Goal: Task Accomplishment & Management: Use online tool/utility

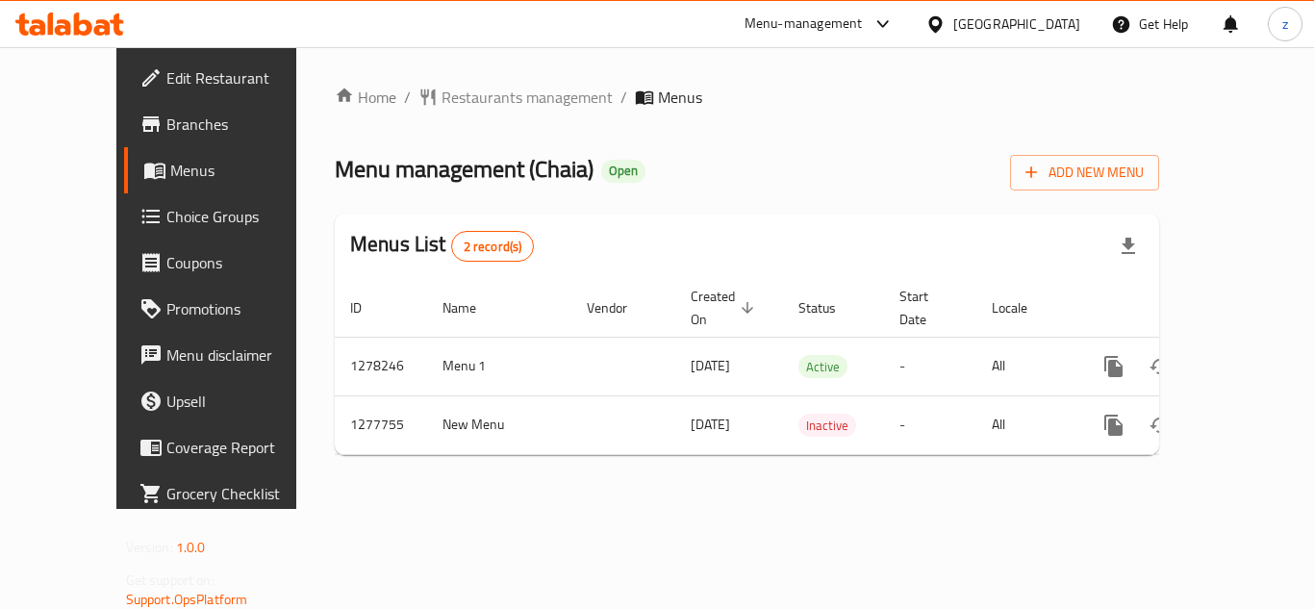
click at [442, 107] on span "Restaurants management" at bounding box center [527, 97] width 171 height 23
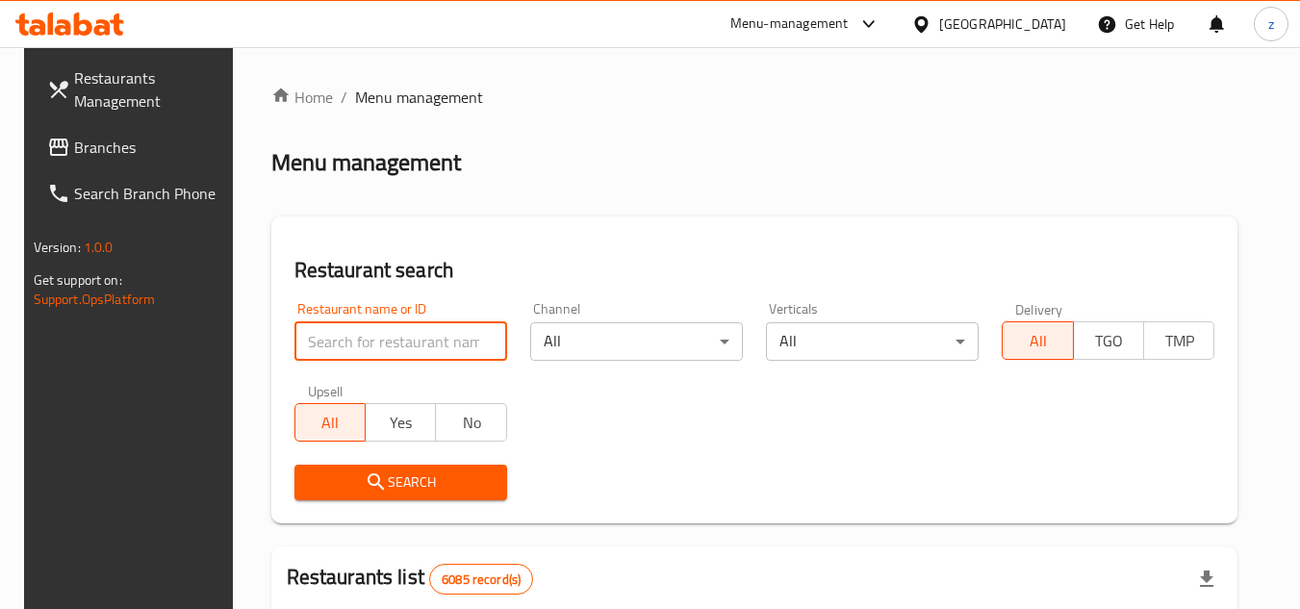
click at [386, 342] on input "search" at bounding box center [400, 341] width 213 height 38
paste input "692634"
type input "692634"
click at [415, 473] on span "Search" at bounding box center [401, 482] width 182 height 24
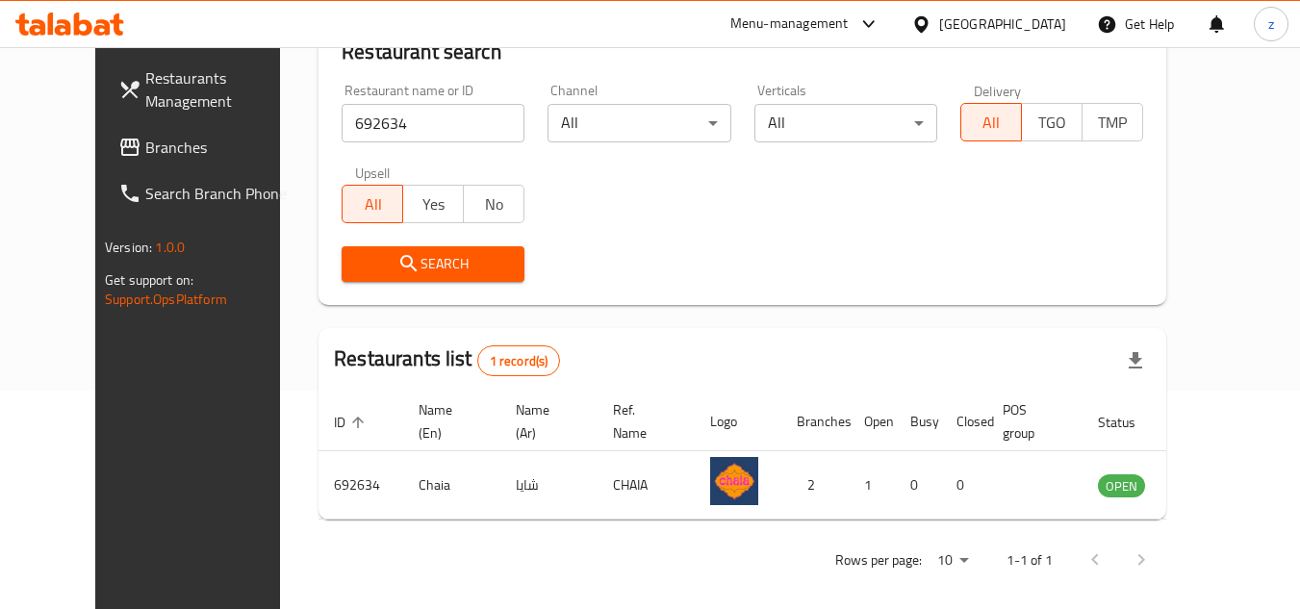
scroll to position [233, 0]
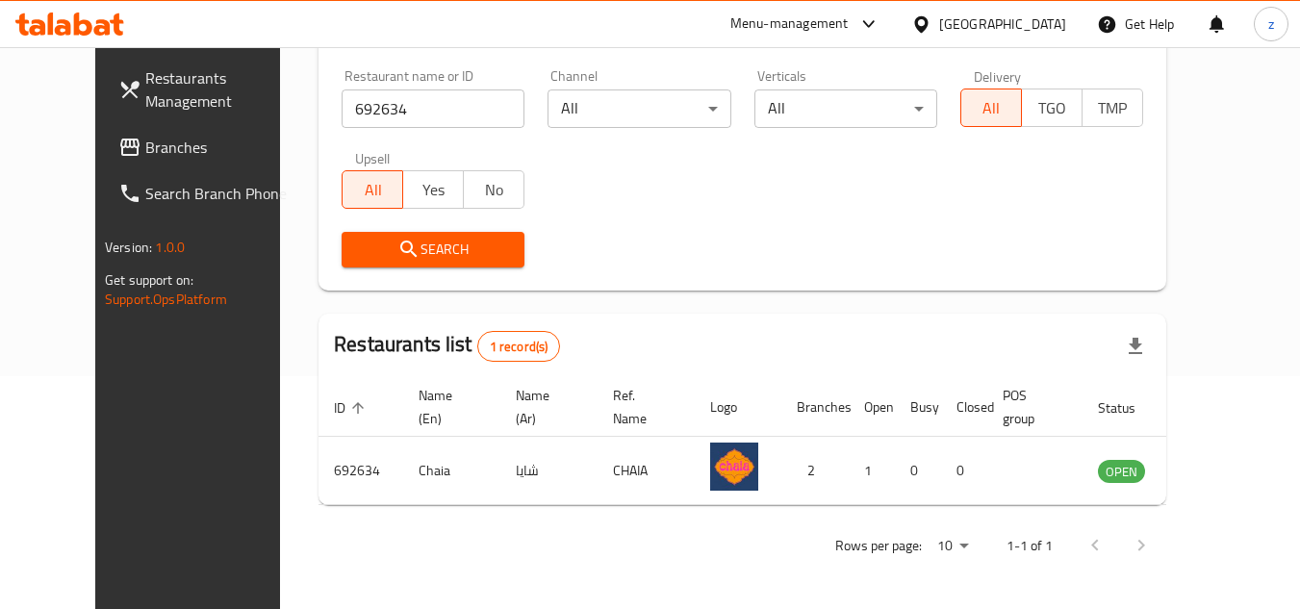
click at [1031, 23] on div "[GEOGRAPHIC_DATA]" at bounding box center [1002, 23] width 127 height 21
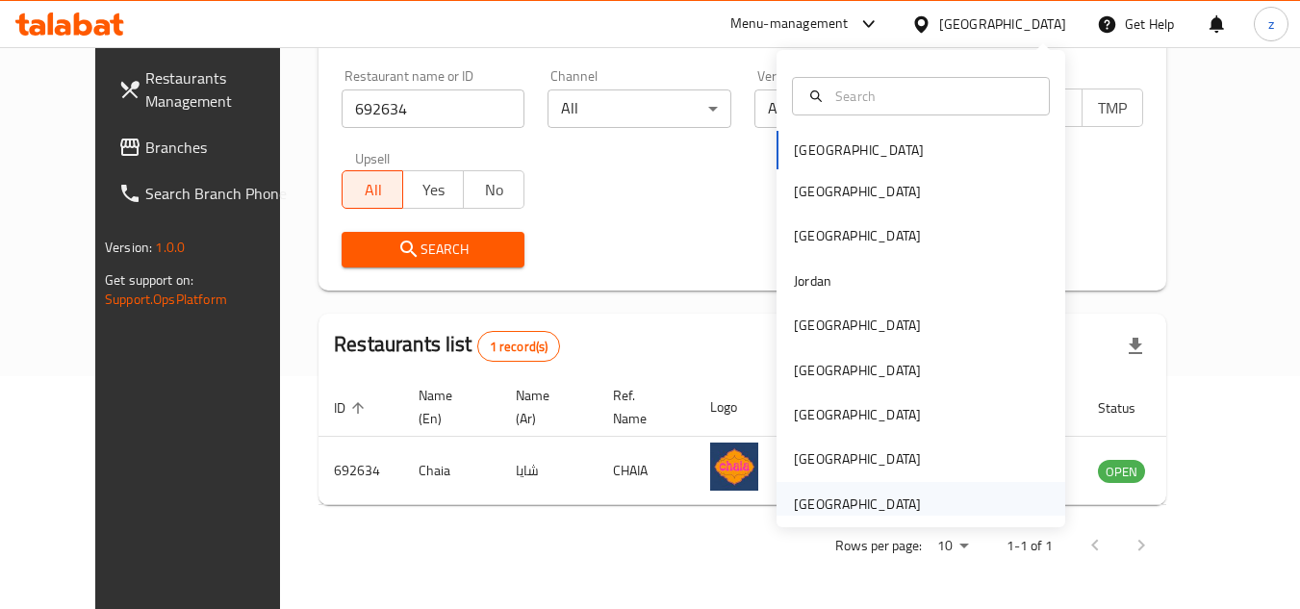
click at [868, 488] on div "[GEOGRAPHIC_DATA]" at bounding box center [857, 504] width 158 height 44
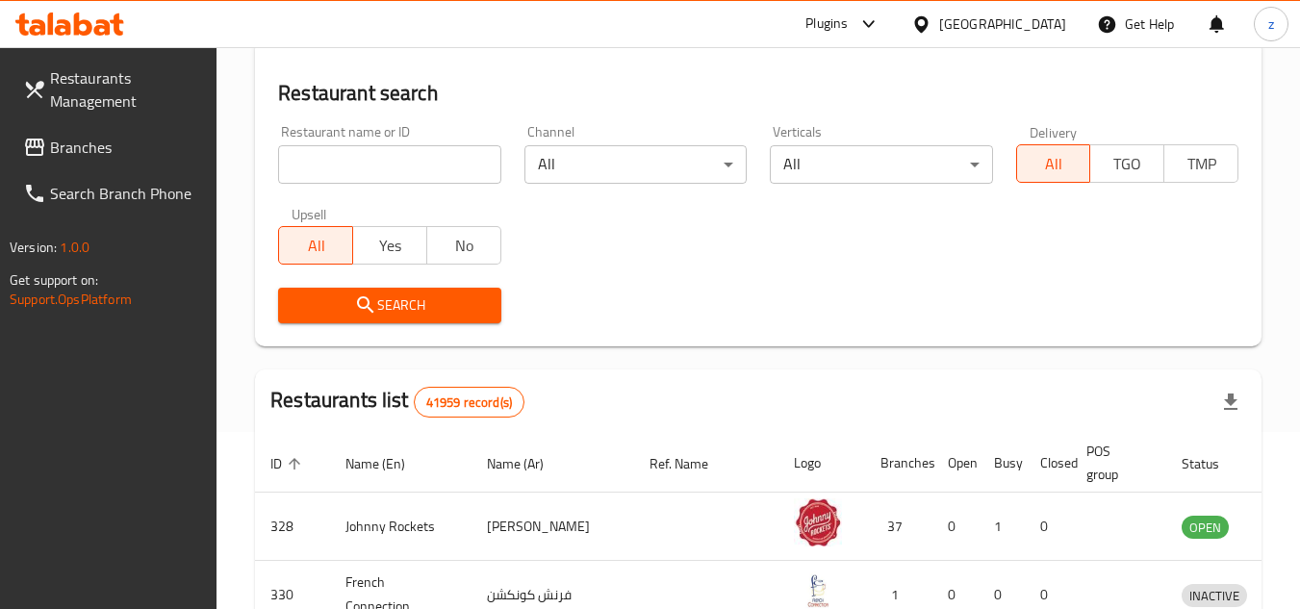
scroll to position [233, 0]
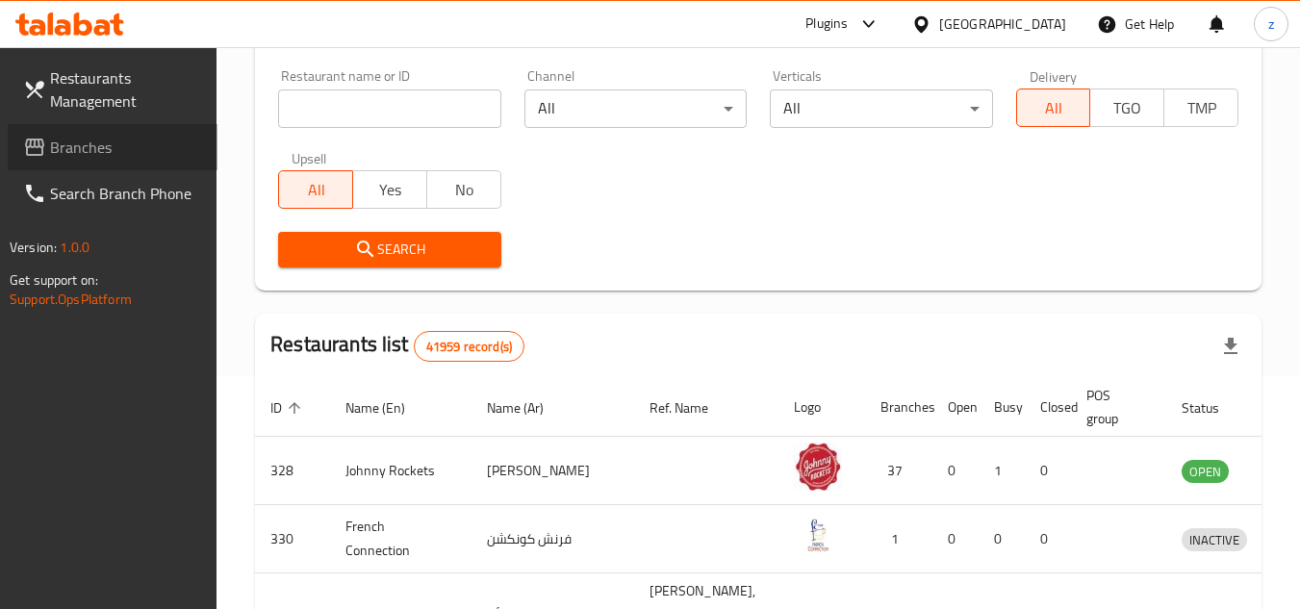
click at [96, 150] on span "Branches" at bounding box center [126, 147] width 152 height 23
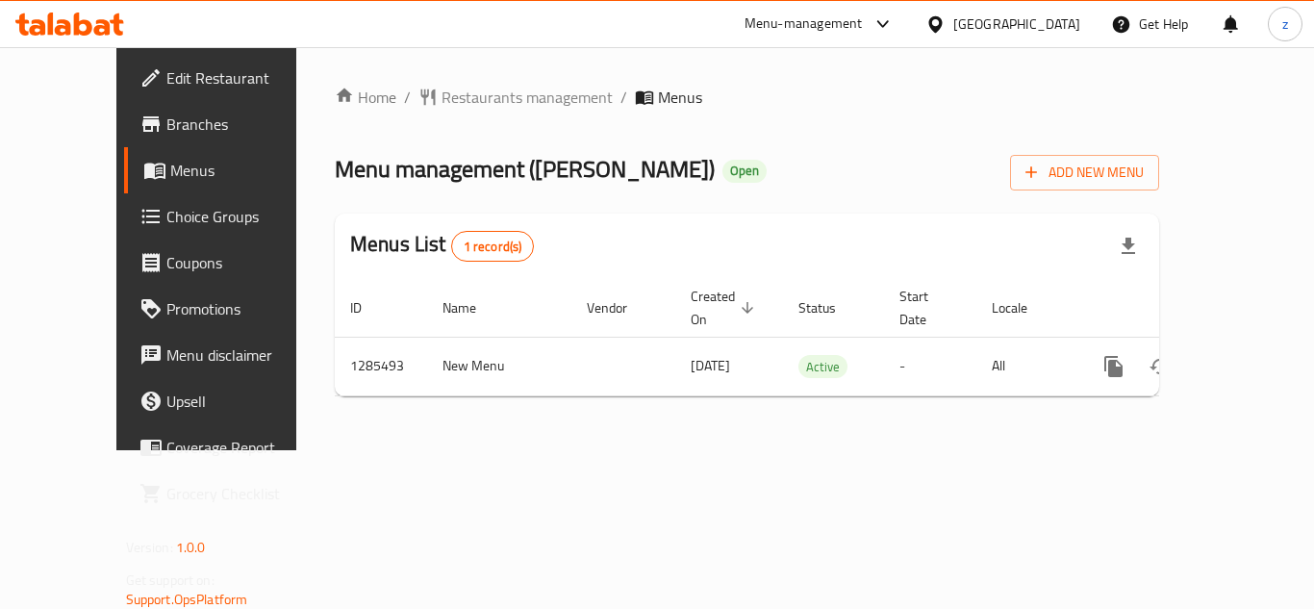
click at [423, 67] on div "Home / Restaurants management / Menus Menu management ( La Fonda ) Open Add New…" at bounding box center [746, 248] width 901 height 403
click at [444, 112] on div "Home / Restaurants management / Menus Menu management ( La Fonda ) Open Add New…" at bounding box center [747, 249] width 824 height 326
click at [444, 101] on span "Restaurants management" at bounding box center [527, 97] width 171 height 23
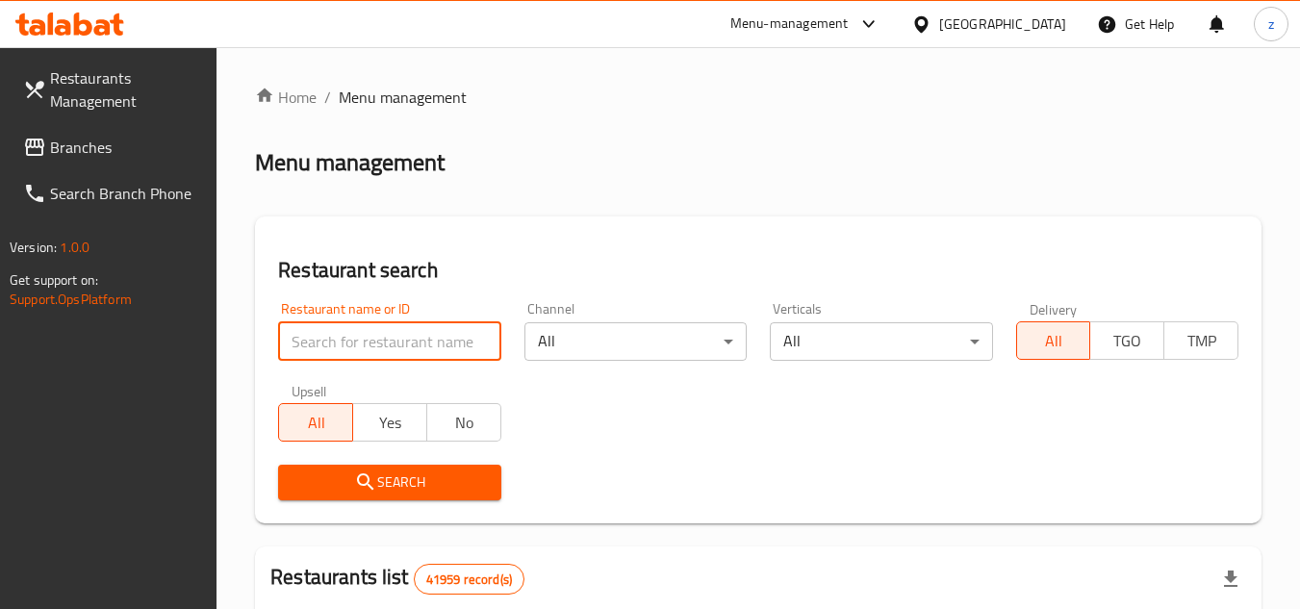
click at [364, 340] on input "search" at bounding box center [389, 341] width 222 height 38
paste input "695898"
type input "695898"
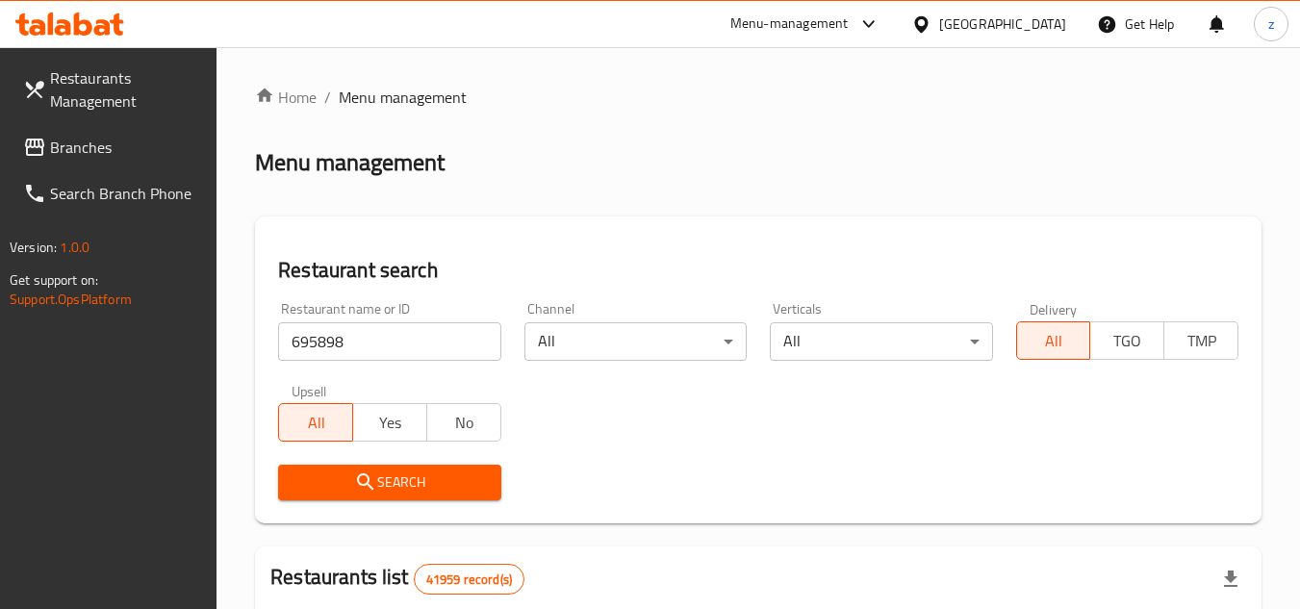
click at [399, 468] on button "Search" at bounding box center [389, 483] width 222 height 36
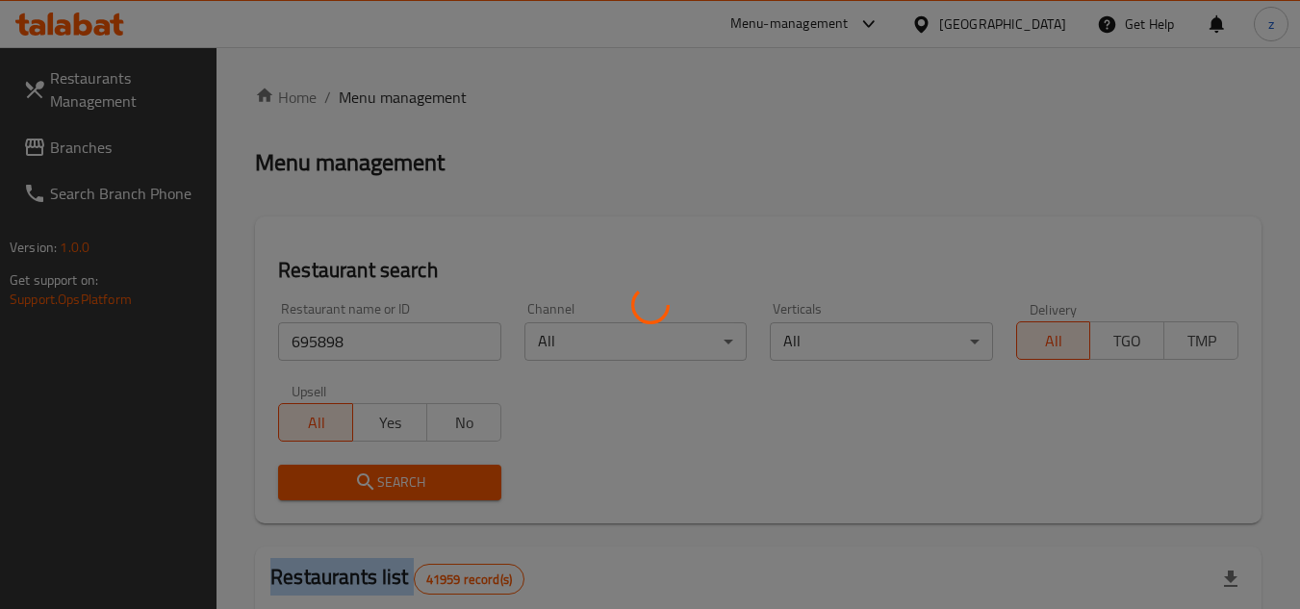
click at [399, 468] on div at bounding box center [650, 304] width 1300 height 609
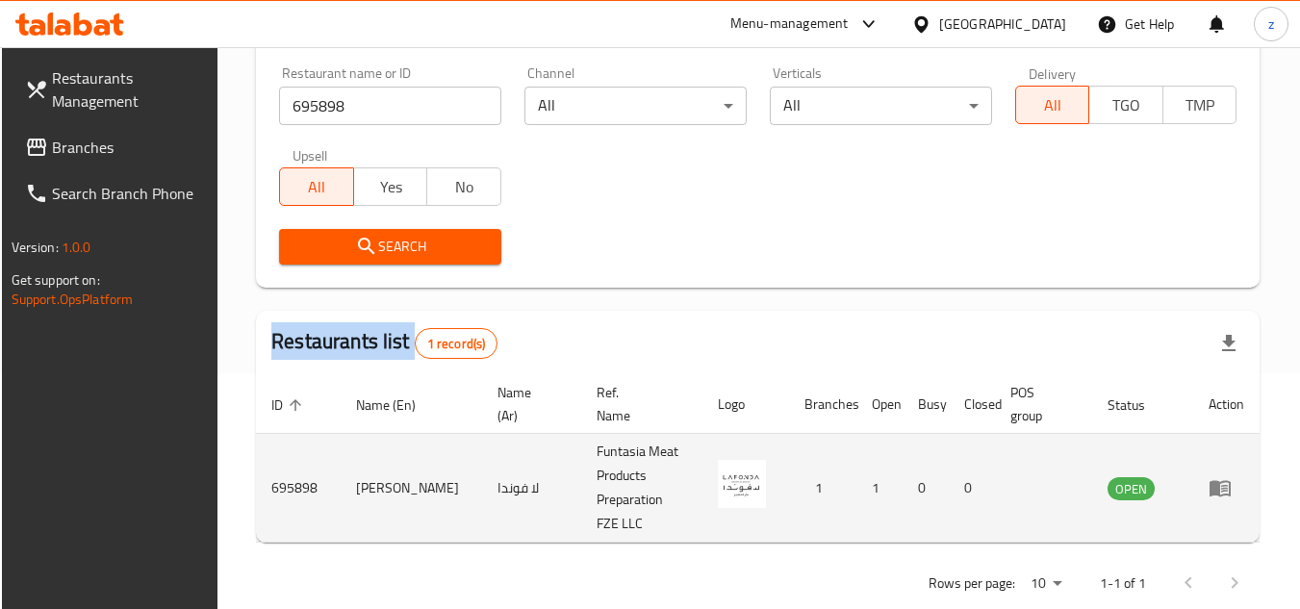
scroll to position [249, 0]
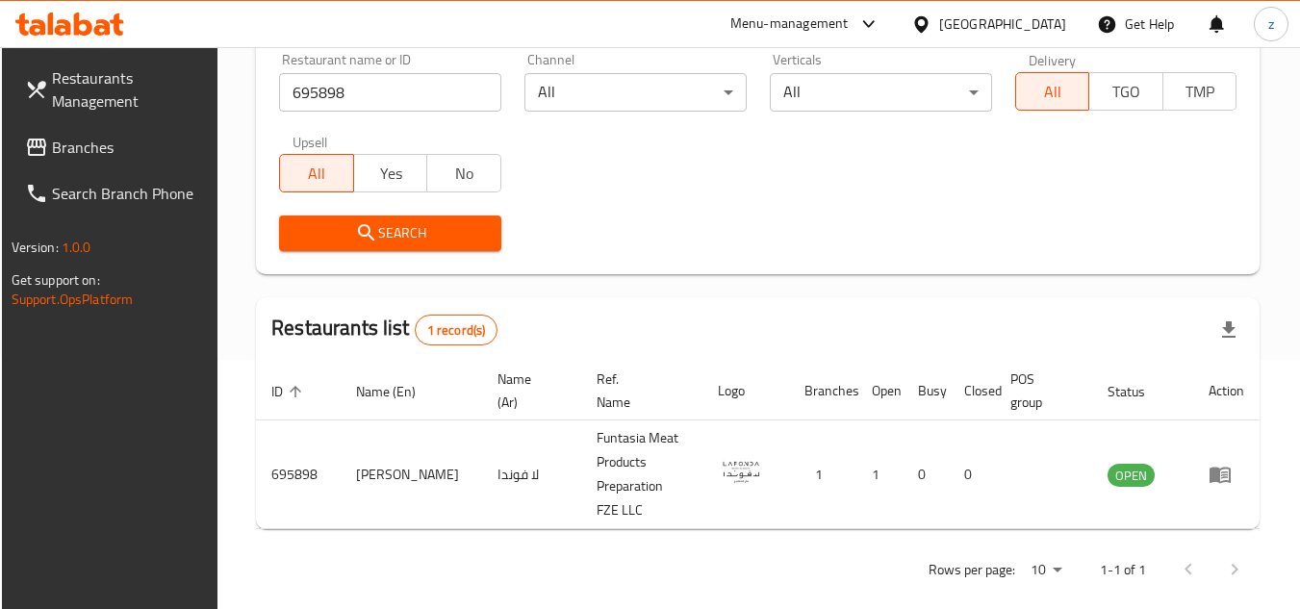
click at [1002, 20] on div "[GEOGRAPHIC_DATA]" at bounding box center [1002, 23] width 127 height 21
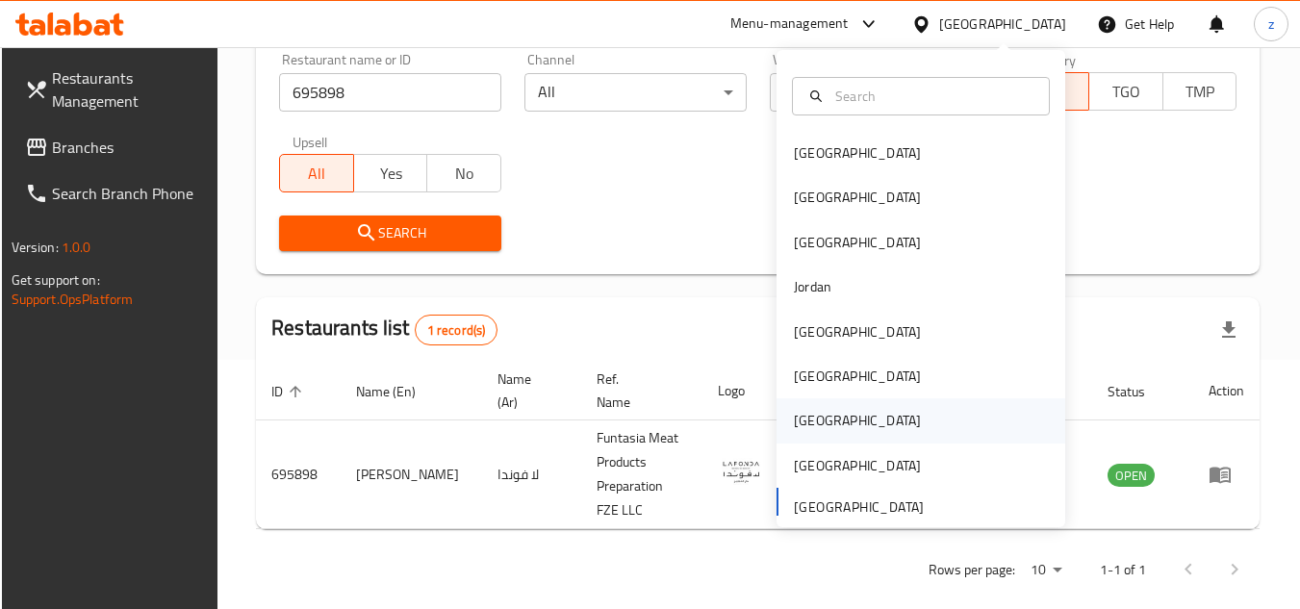
click at [819, 408] on div "Qatar" at bounding box center [857, 420] width 158 height 44
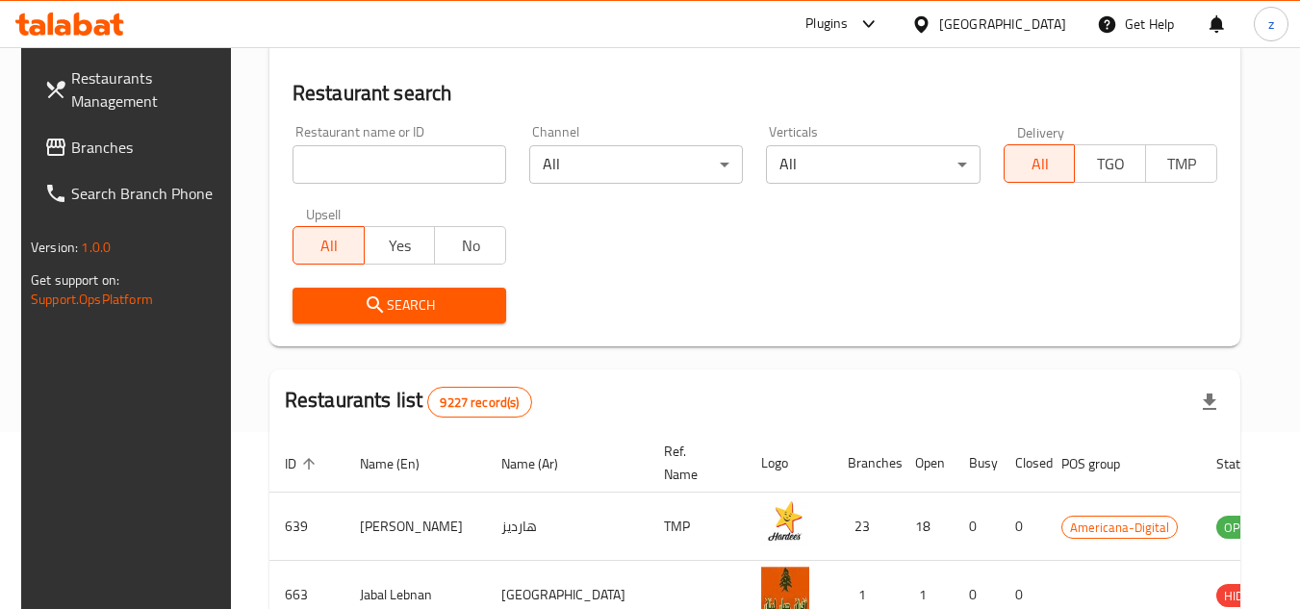
scroll to position [249, 0]
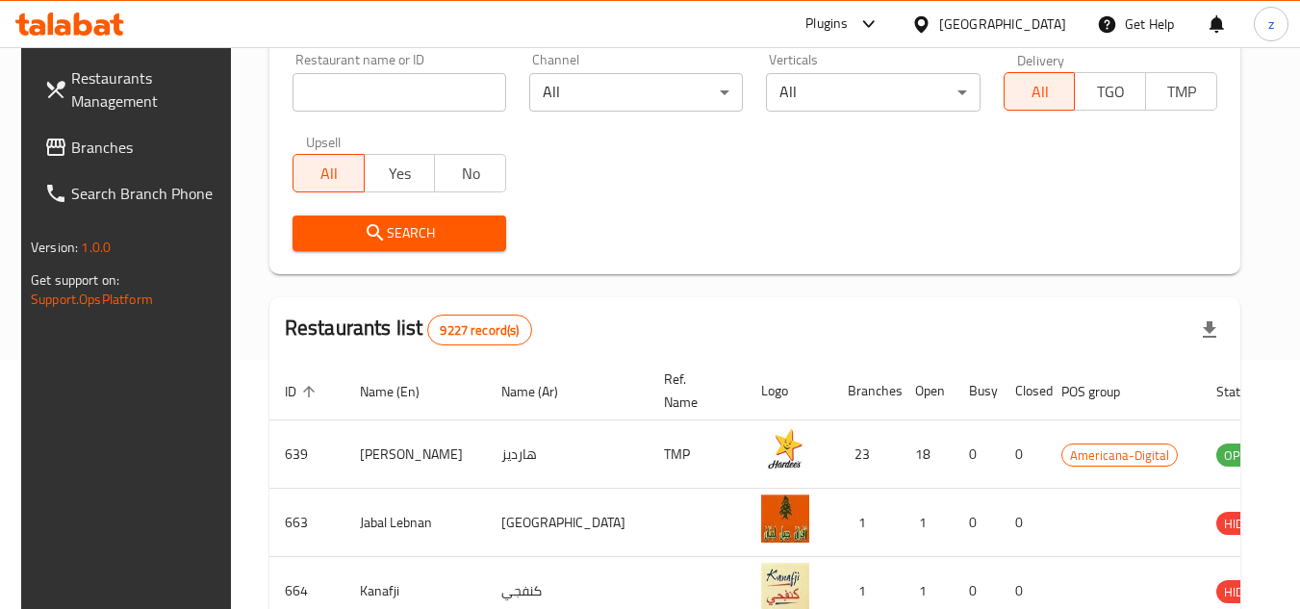
click at [80, 151] on span "Branches" at bounding box center [147, 147] width 152 height 23
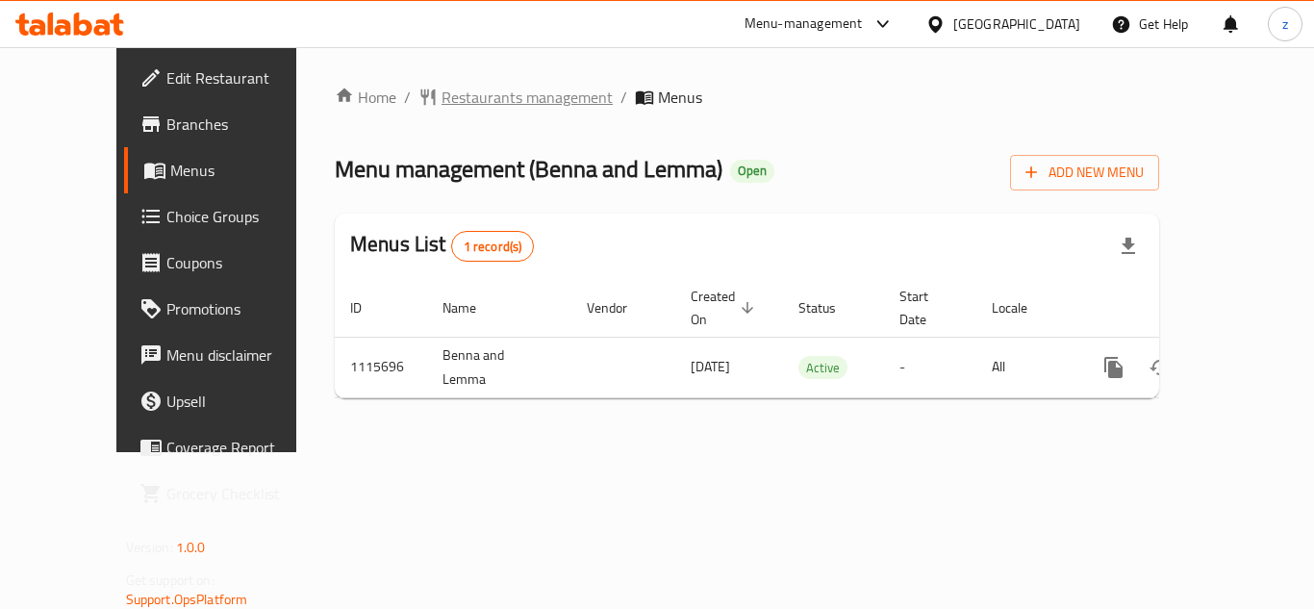
click at [467, 107] on span "Restaurants management" at bounding box center [527, 97] width 171 height 23
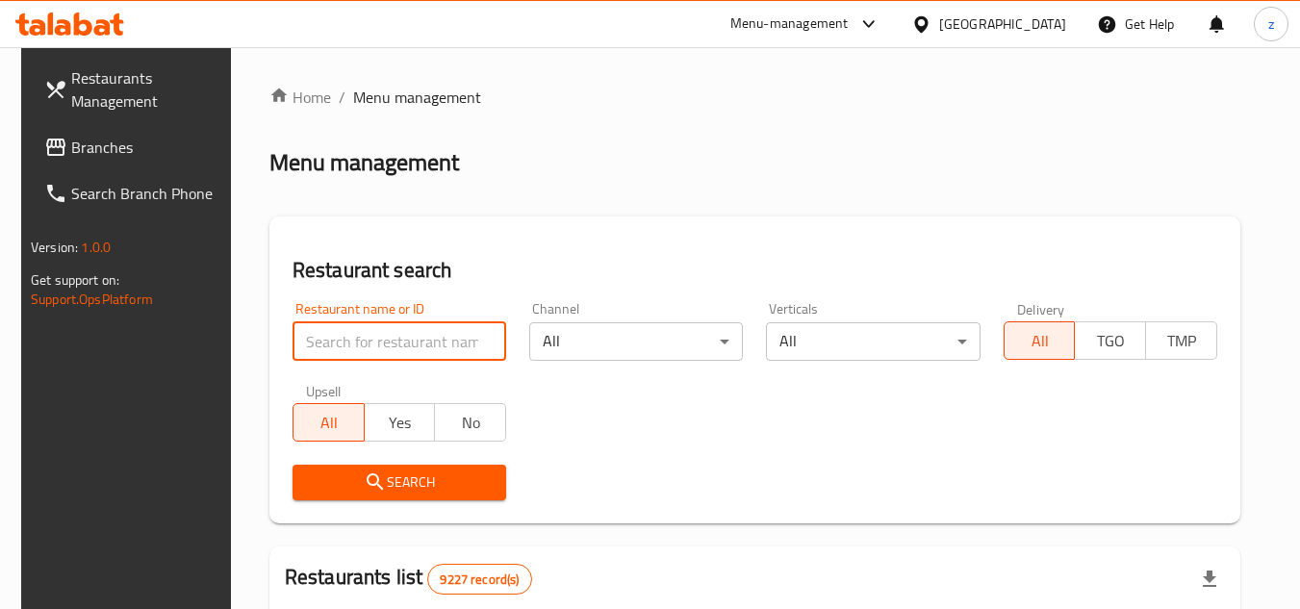
click at [376, 341] on input "search" at bounding box center [399, 341] width 214 height 38
paste input "665803"
type input "665803"
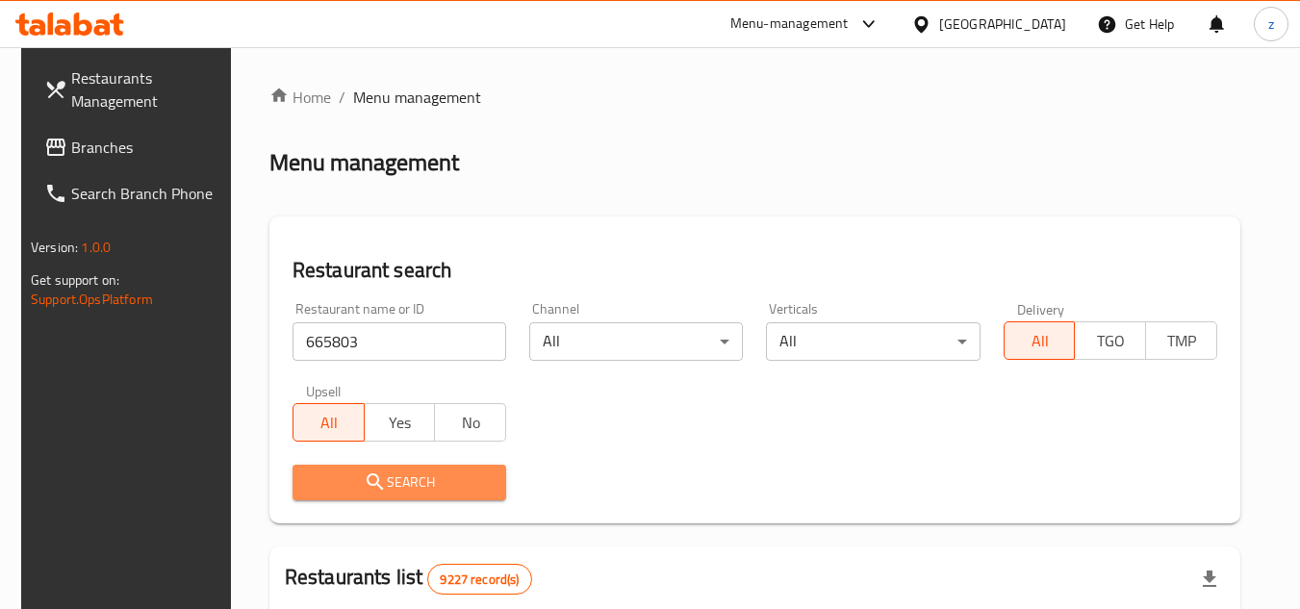
click at [395, 477] on span "Search" at bounding box center [399, 482] width 183 height 24
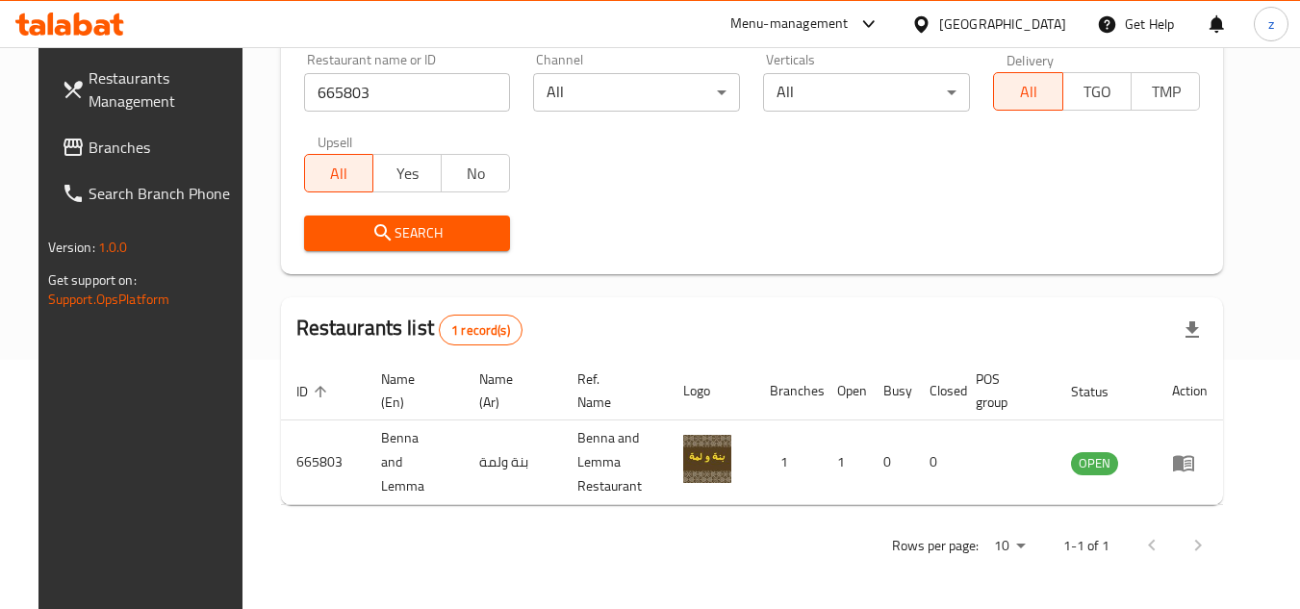
scroll to position [249, 0]
click at [1054, 26] on div "[GEOGRAPHIC_DATA]" at bounding box center [1002, 23] width 127 height 21
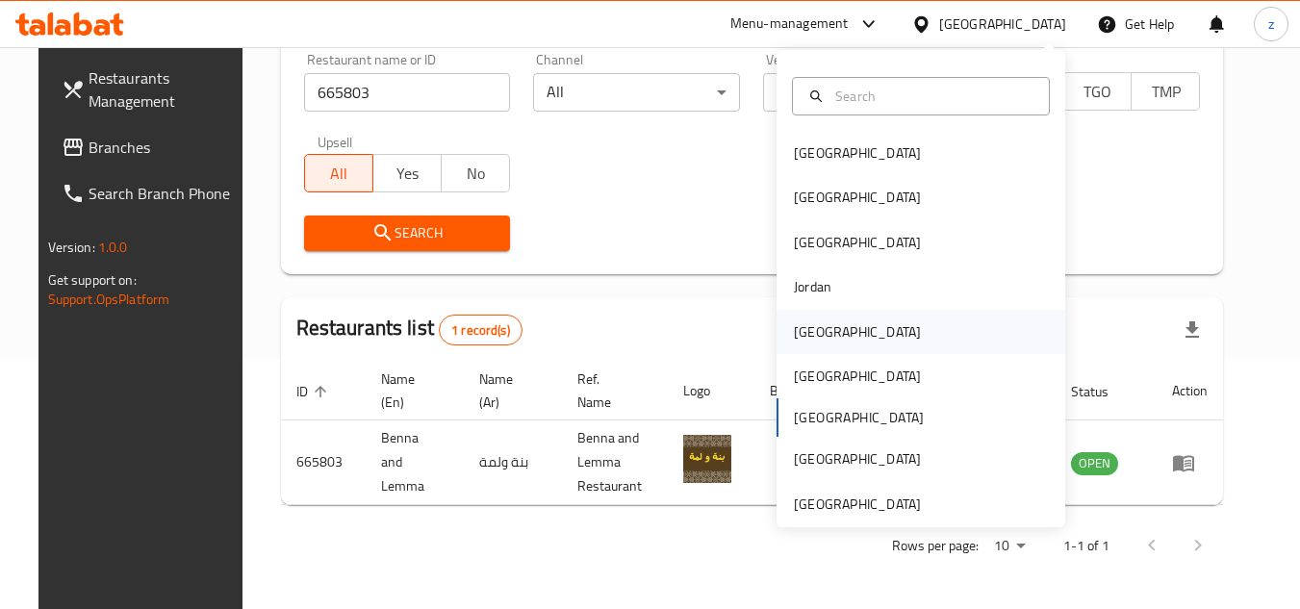
click at [859, 335] on div "[GEOGRAPHIC_DATA]" at bounding box center [920, 332] width 289 height 44
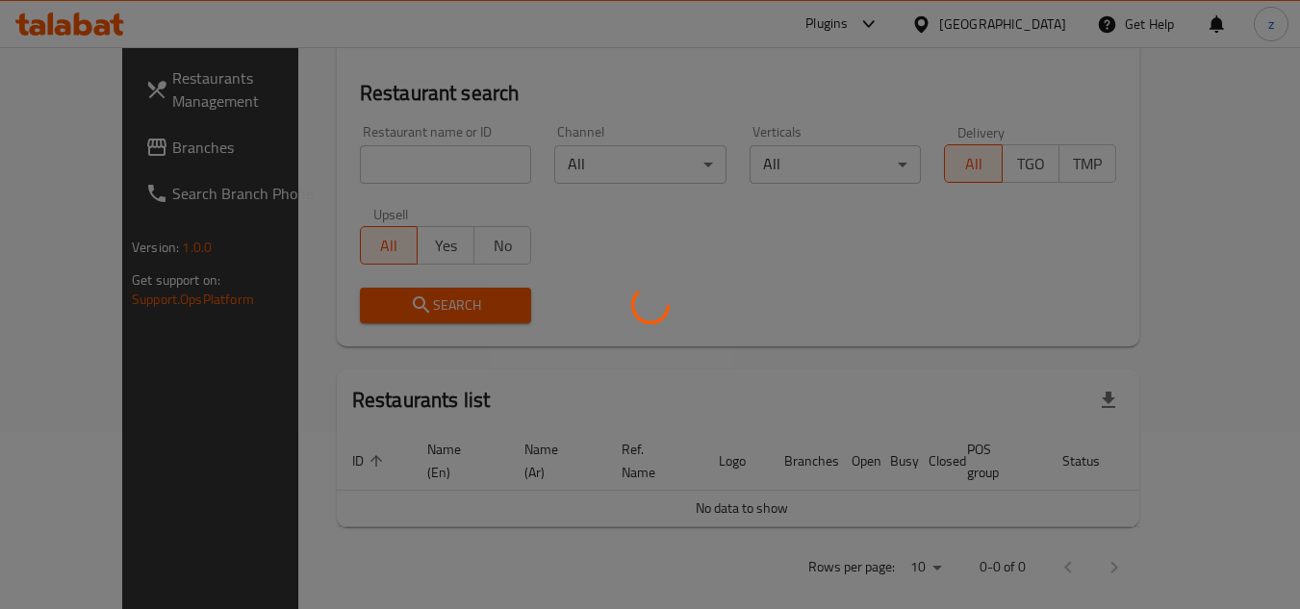
scroll to position [249, 0]
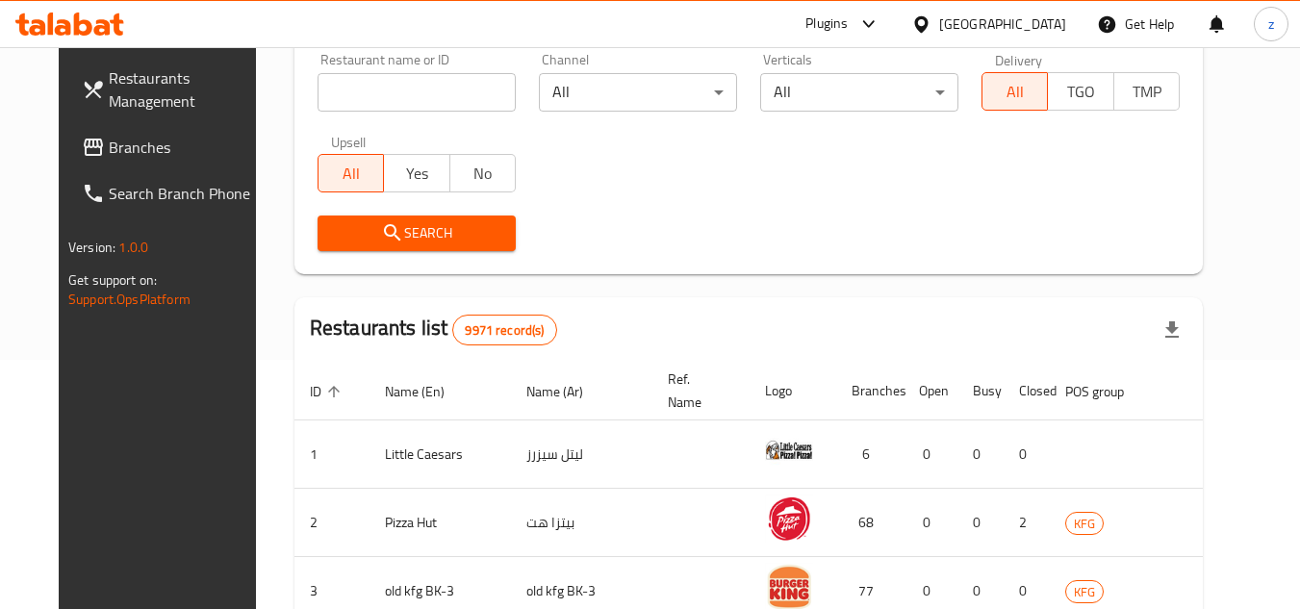
click at [109, 142] on span "Branches" at bounding box center [185, 147] width 152 height 23
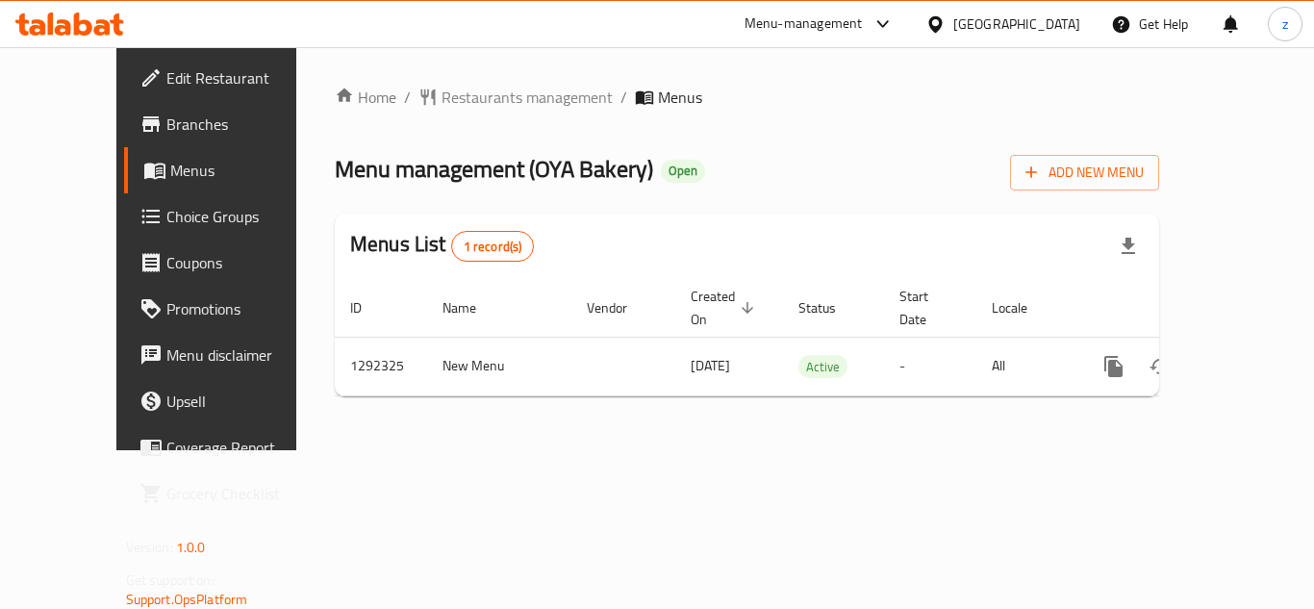
click at [442, 105] on span "Restaurants management" at bounding box center [527, 97] width 171 height 23
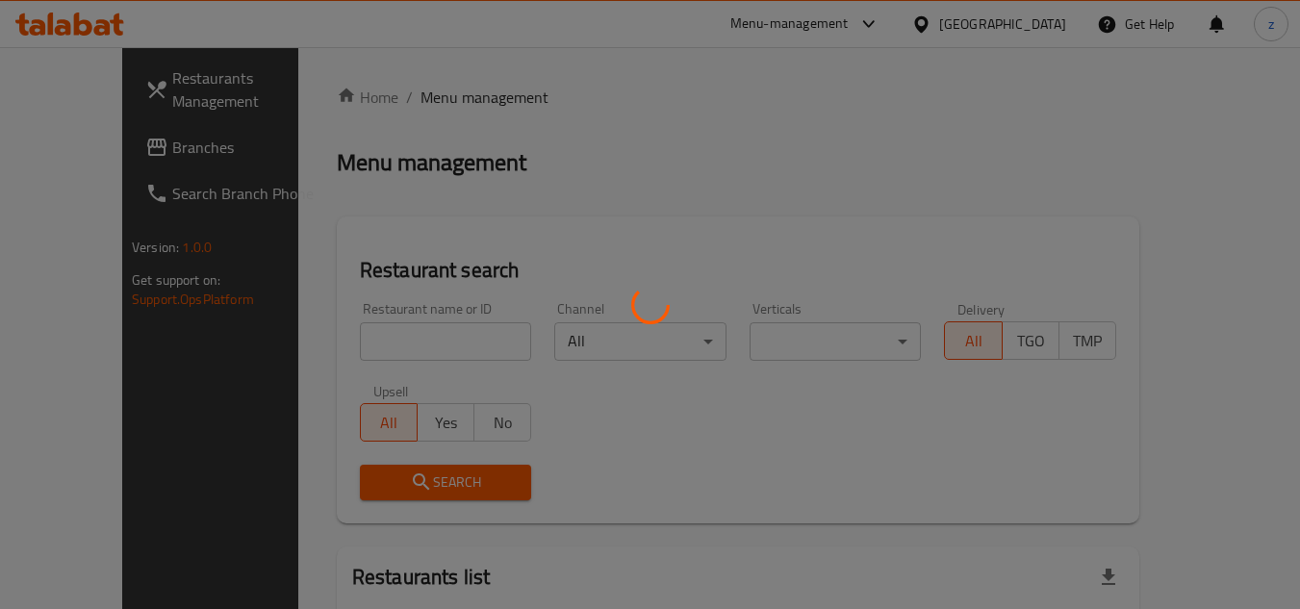
click at [341, 326] on div at bounding box center [650, 304] width 1300 height 609
click at [339, 339] on div at bounding box center [650, 304] width 1300 height 609
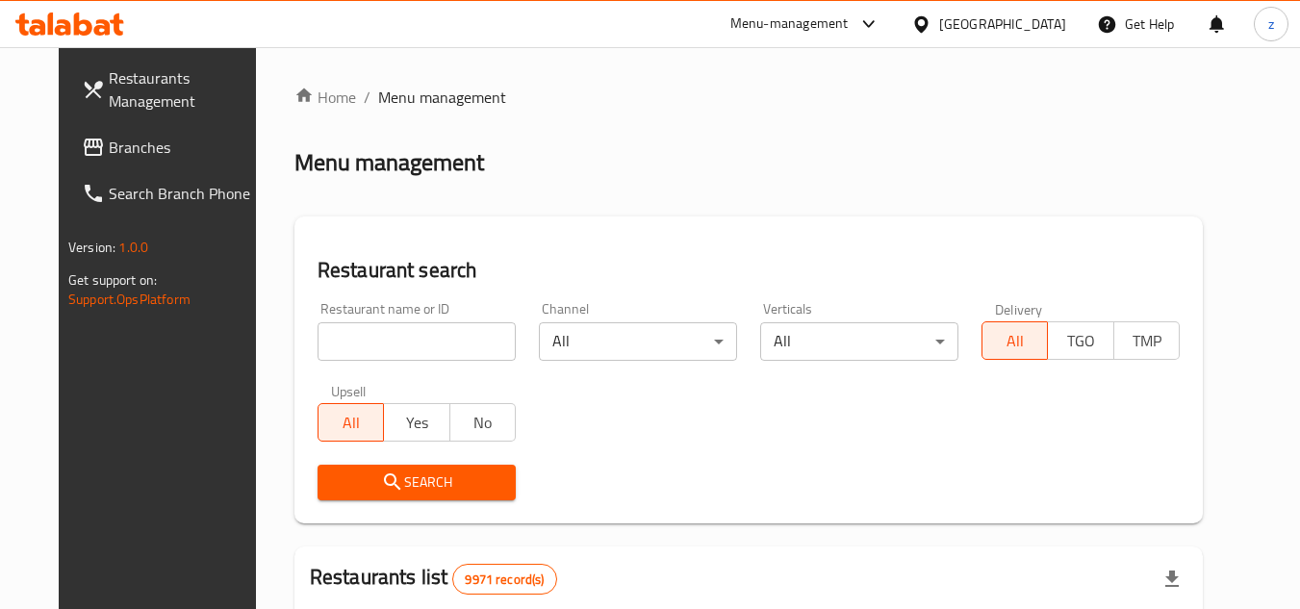
click at [339, 339] on input "search" at bounding box center [416, 341] width 198 height 38
paste input "699086"
type input "699086"
click at [384, 476] on span "Search" at bounding box center [416, 482] width 167 height 24
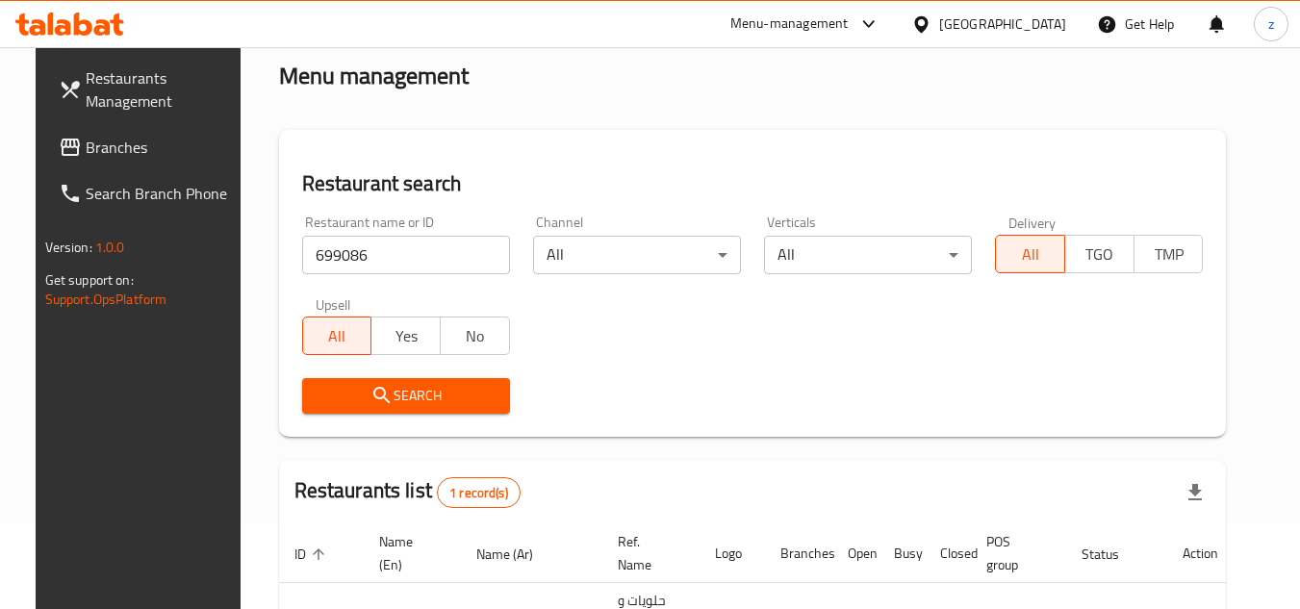
scroll to position [192, 0]
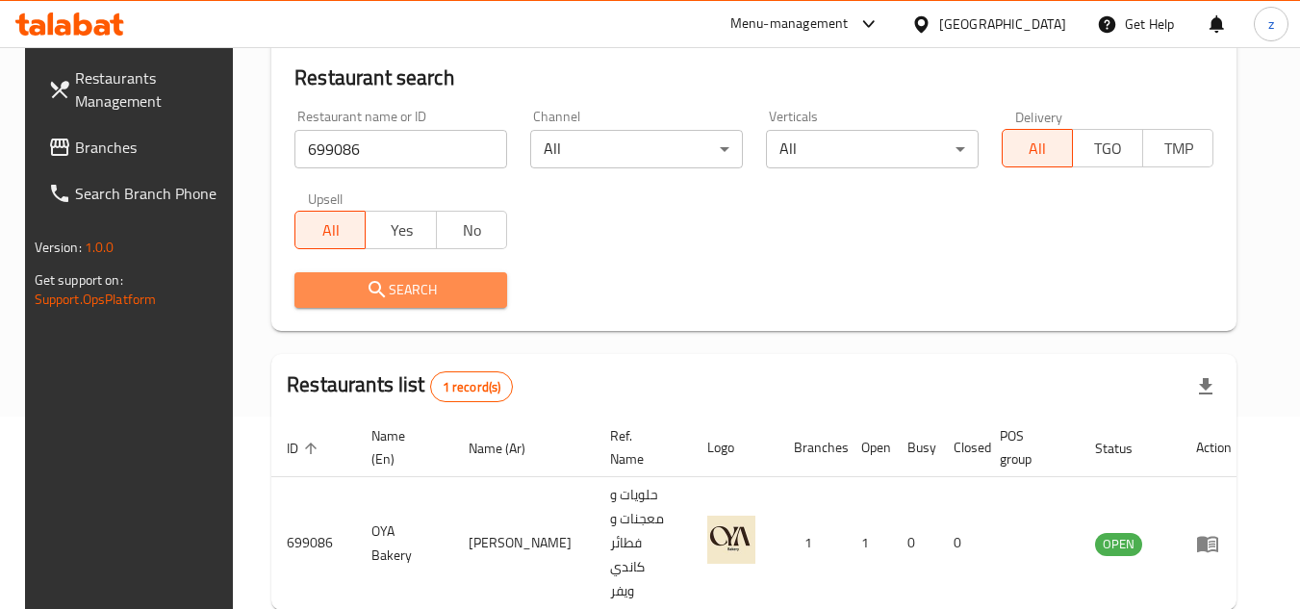
click at [434, 302] on button "Search" at bounding box center [400, 290] width 213 height 36
click at [271, 331] on div "Home / Menu management Menu management Restaurant search Restaurant name or ID …" at bounding box center [753, 284] width 965 height 782
click at [168, 363] on div "Restaurants Management Branches Search Branch Phone Version: 1.0.0 Get support …" at bounding box center [133, 351] width 217 height 609
click at [1052, 24] on div "[GEOGRAPHIC_DATA]" at bounding box center [1002, 23] width 127 height 21
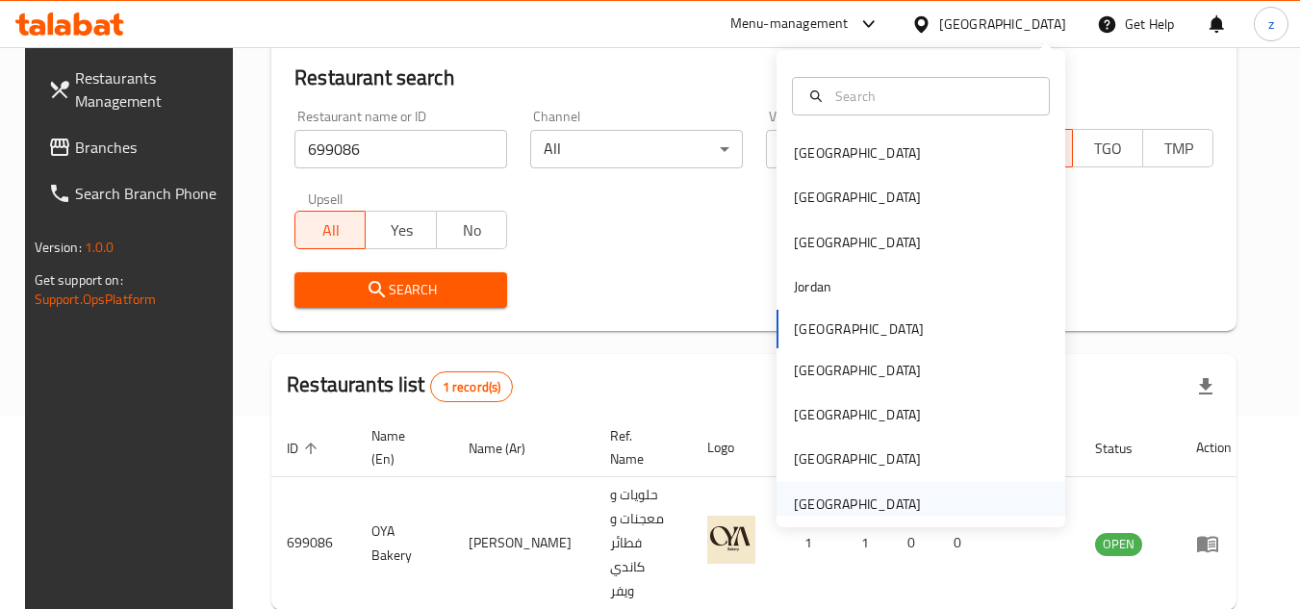
click at [893, 506] on div "[GEOGRAPHIC_DATA]" at bounding box center [857, 504] width 127 height 21
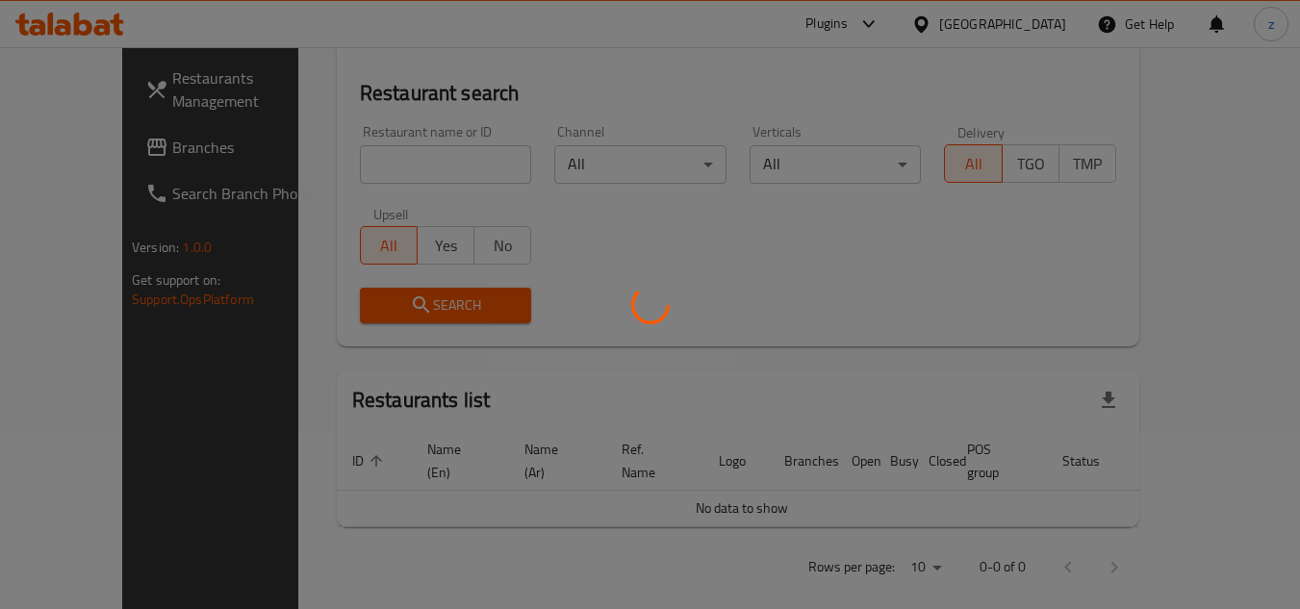
scroll to position [192, 0]
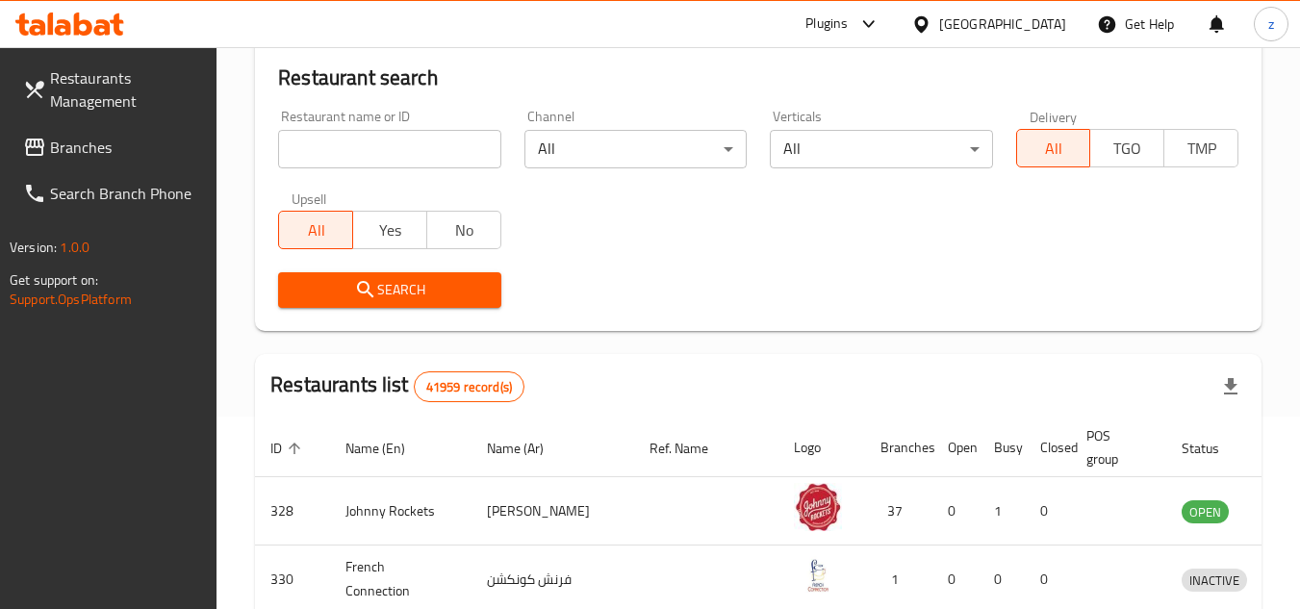
click at [78, 149] on div "Restaurants Management Branches Search Branch Phone Version: 1.0.0 Get support …" at bounding box center [650, 498] width 1300 height 1286
click at [78, 149] on span "Branches" at bounding box center [126, 147] width 152 height 23
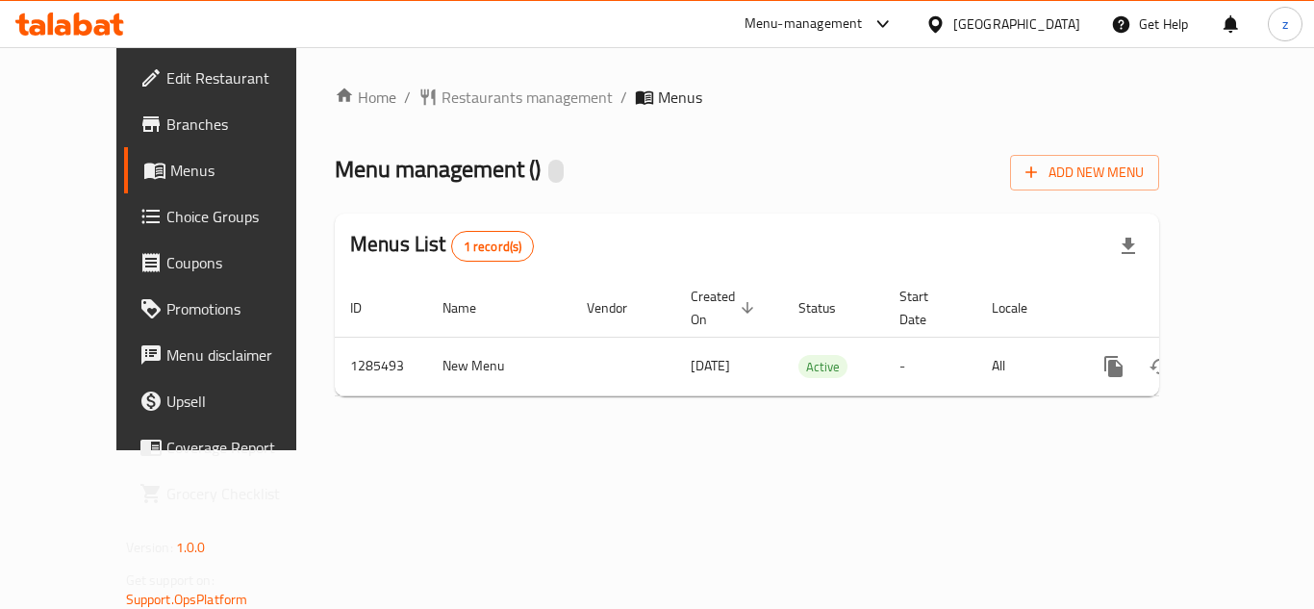
click at [442, 100] on span "Restaurants management" at bounding box center [527, 97] width 171 height 23
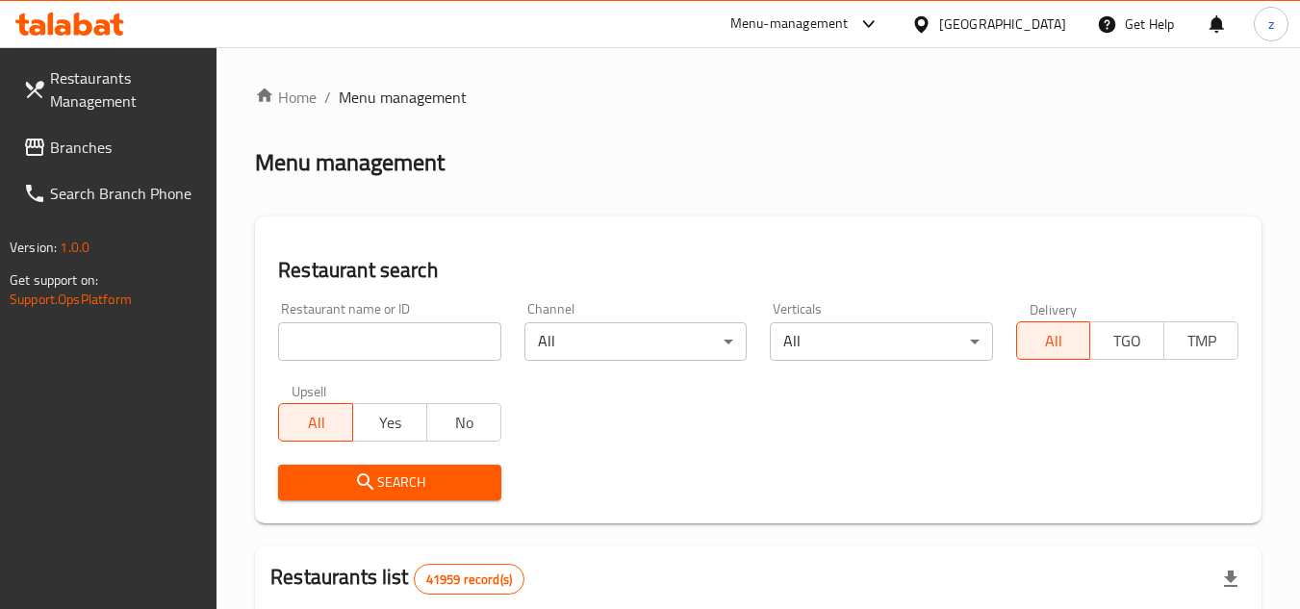
click at [383, 334] on input "search" at bounding box center [389, 341] width 222 height 38
paste input "695898"
type input "695898"
click at [369, 484] on icon "submit" at bounding box center [365, 481] width 23 height 23
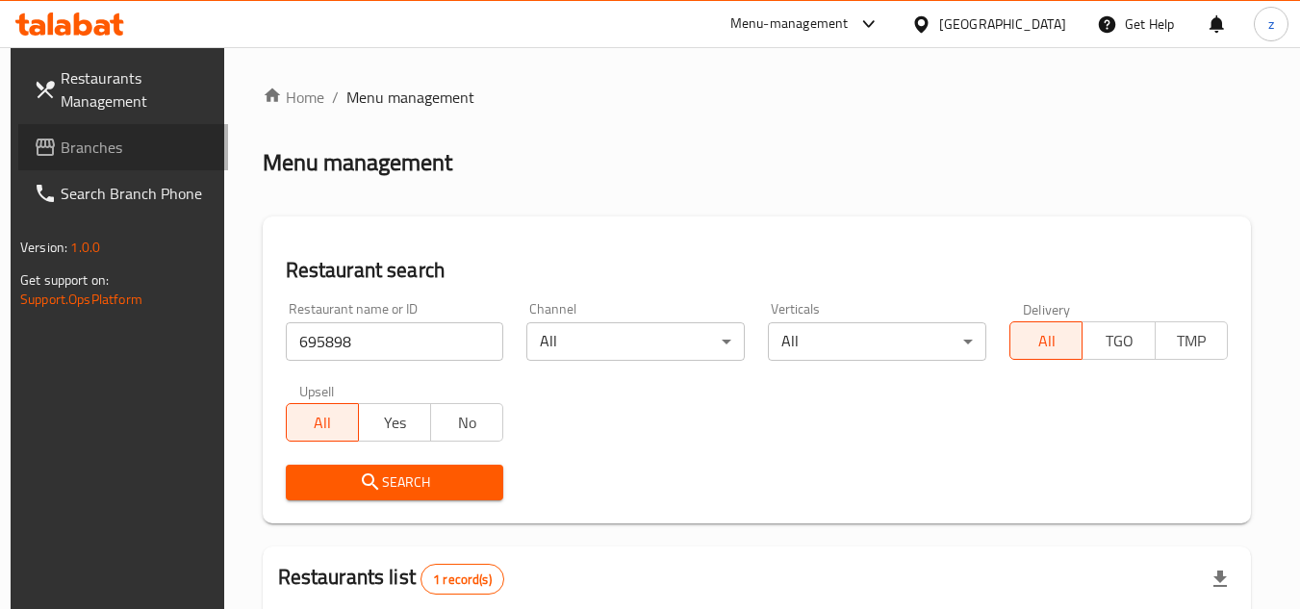
click at [75, 136] on span "Branches" at bounding box center [137, 147] width 152 height 23
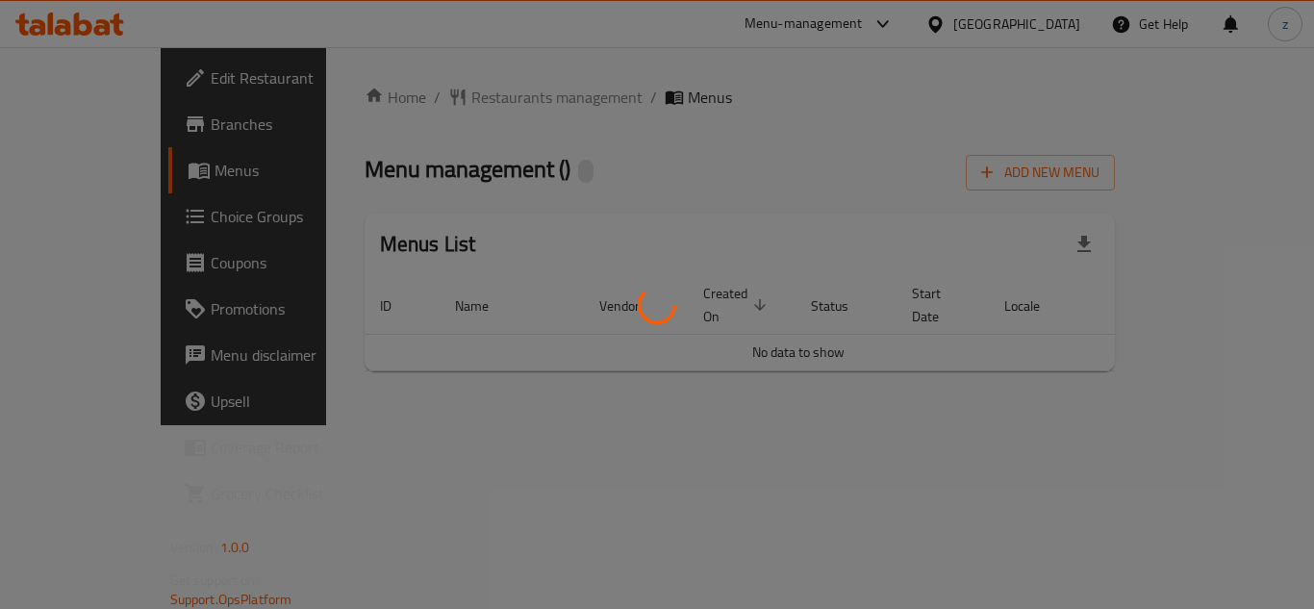
click at [462, 103] on div at bounding box center [657, 304] width 1314 height 609
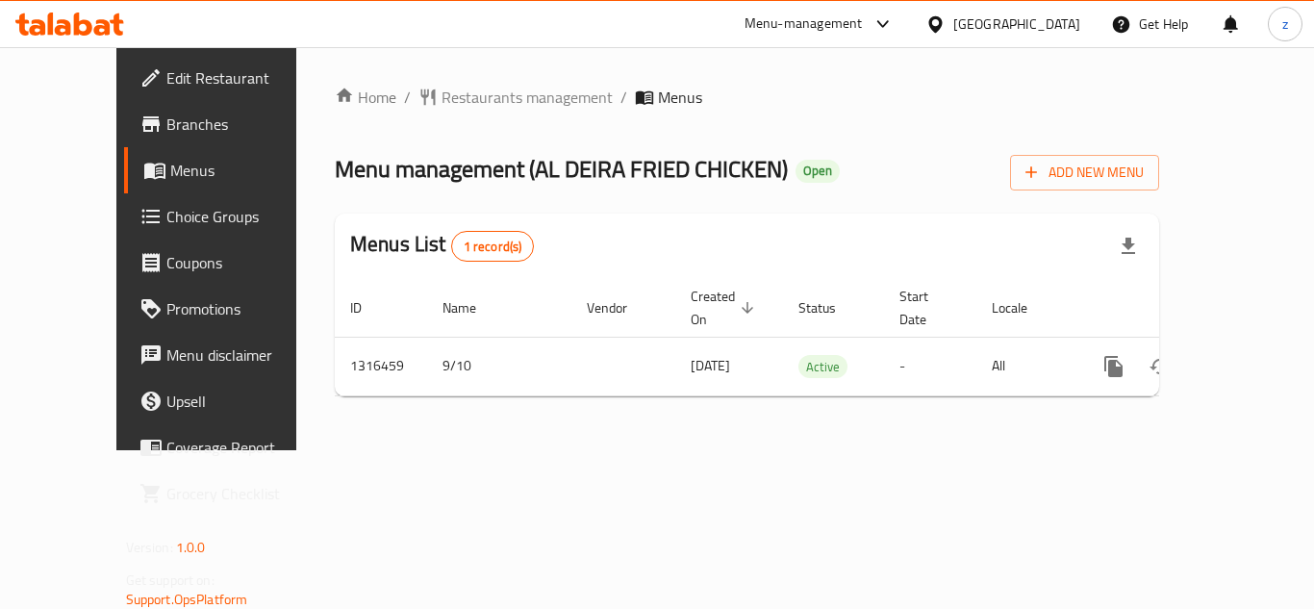
click at [463, 95] on div "Home / Restaurants management / Menus Menu management ( AL DEIRA FRIED CHICKEN …" at bounding box center [747, 249] width 824 height 326
click at [463, 95] on span "Restaurants management" at bounding box center [527, 97] width 171 height 23
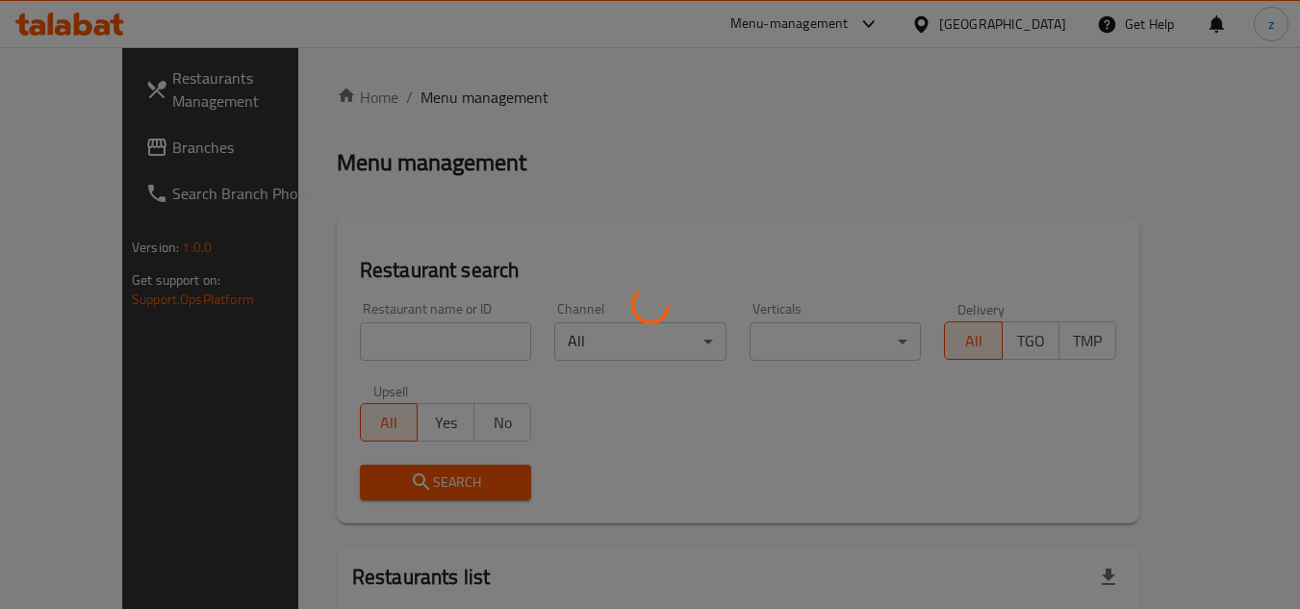
click at [372, 329] on div at bounding box center [650, 304] width 1300 height 609
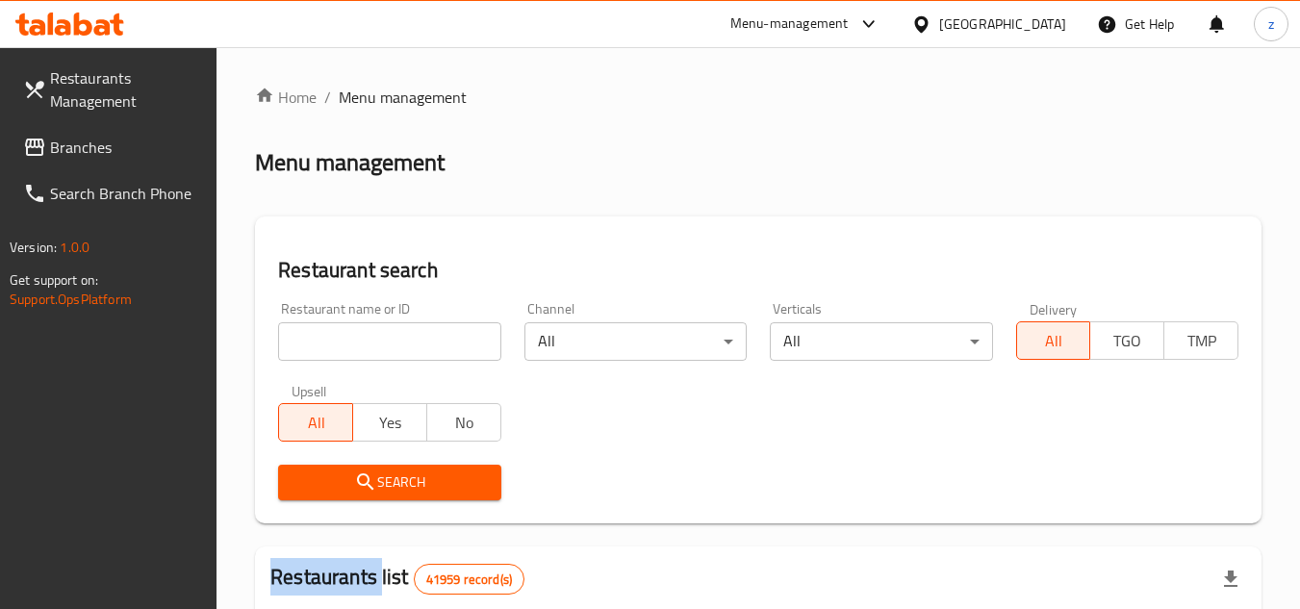
click at [372, 329] on div at bounding box center [650, 304] width 1300 height 609
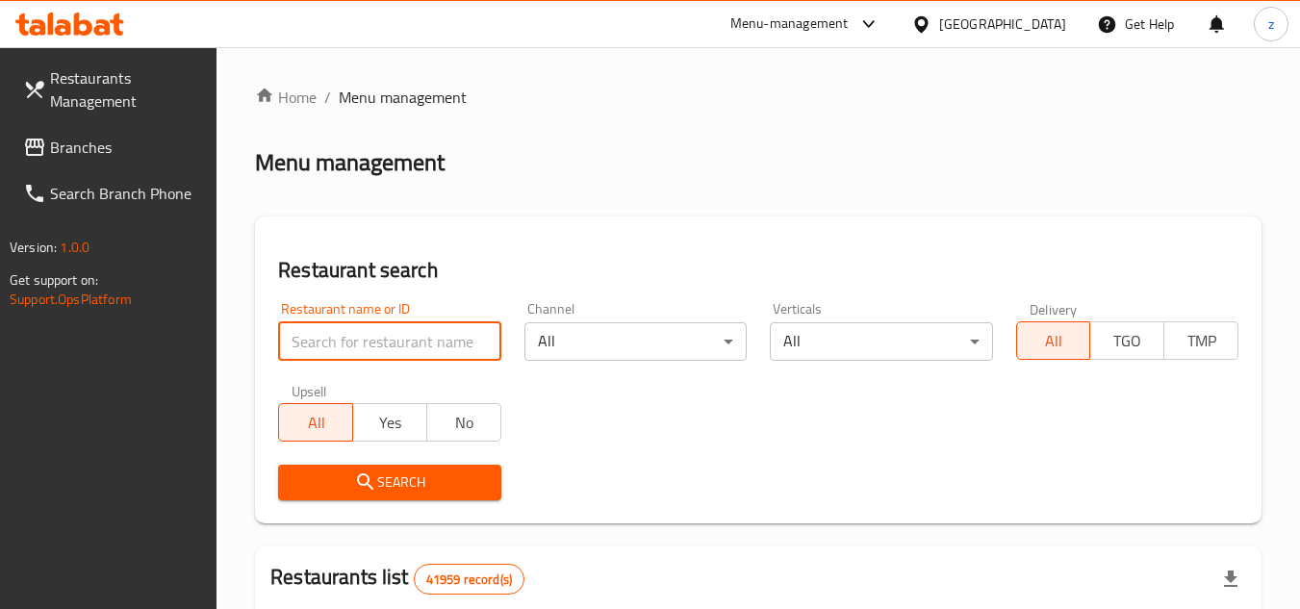
click at [365, 337] on input "search" at bounding box center [389, 341] width 222 height 38
paste input "707693"
type input "707693"
click at [399, 471] on span "Search" at bounding box center [388, 482] width 191 height 24
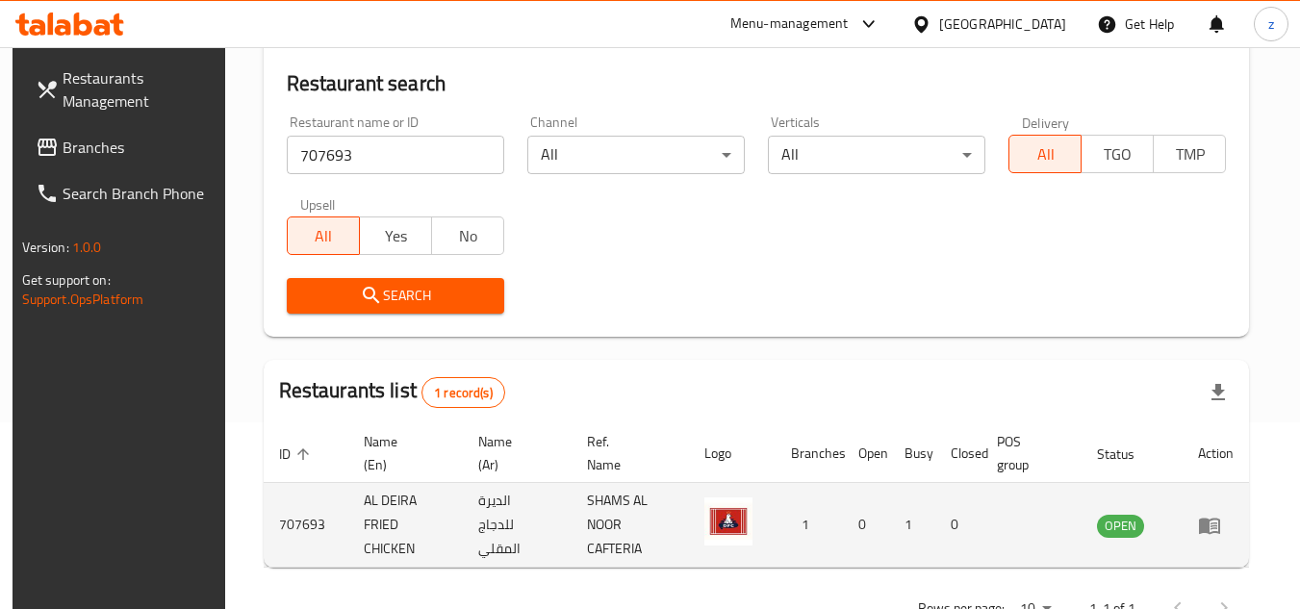
scroll to position [153, 0]
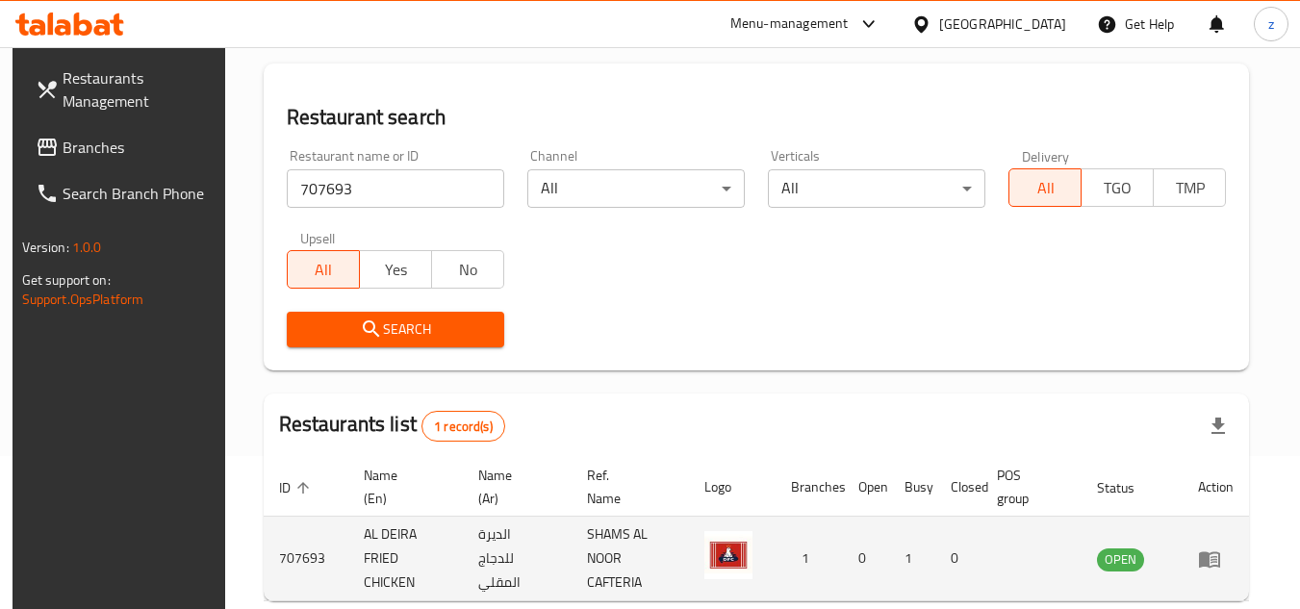
click at [735, 546] on img "enhanced table" at bounding box center [728, 555] width 48 height 48
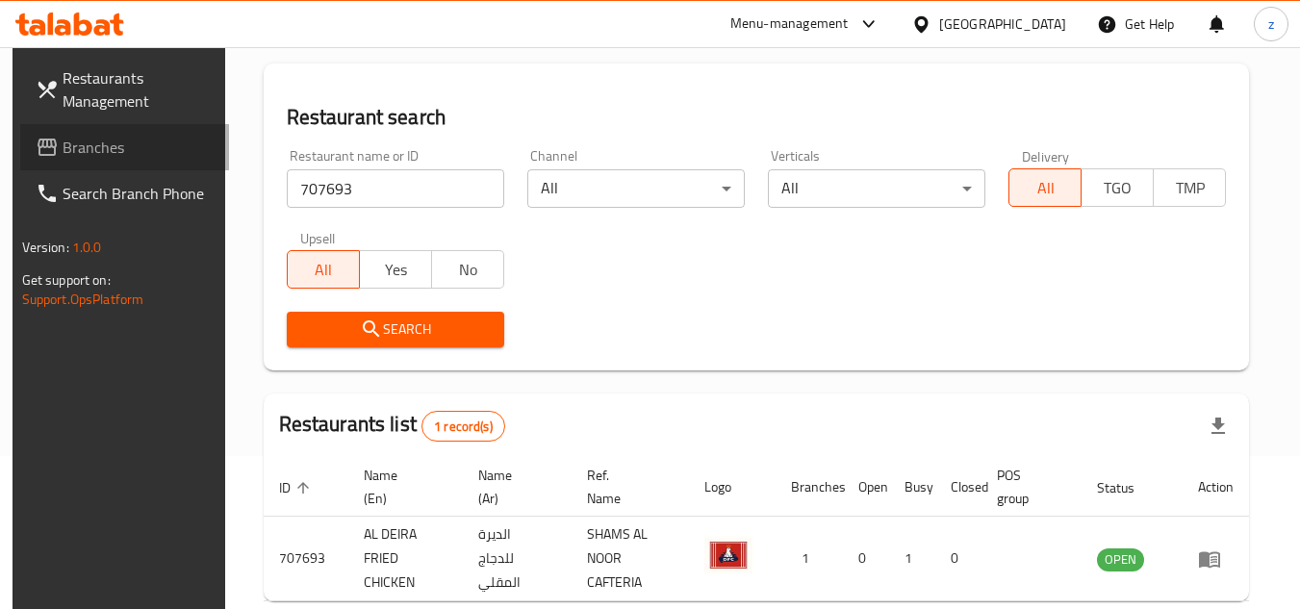
click at [56, 168] on link "Branches" at bounding box center [125, 147] width 210 height 46
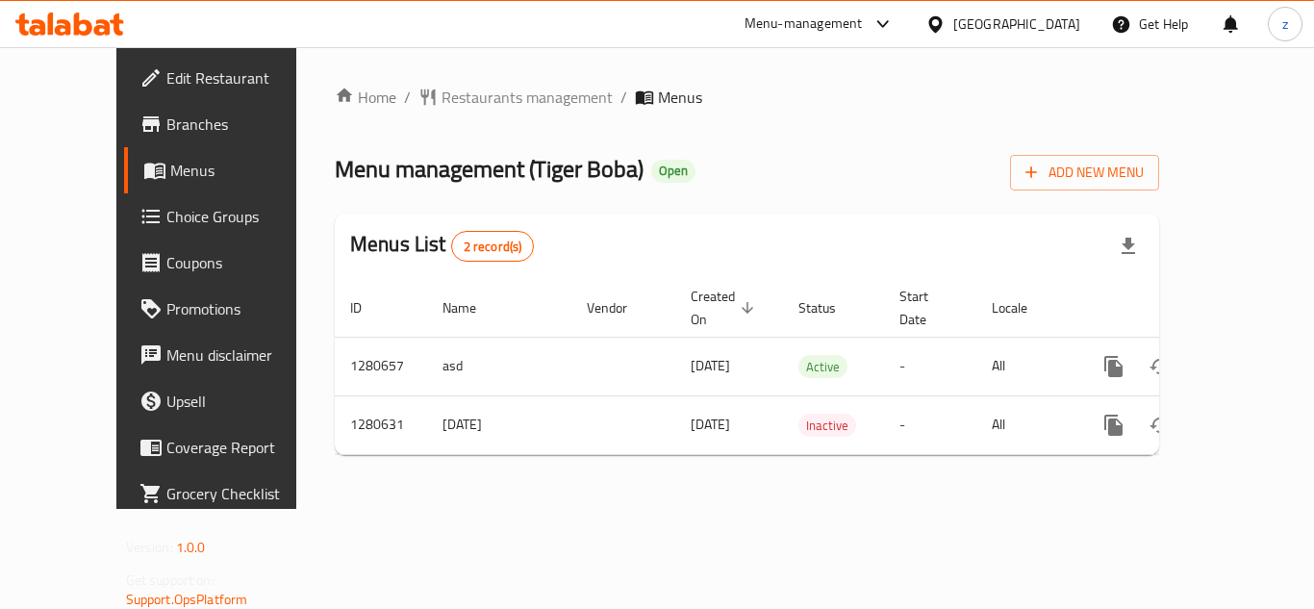
click at [479, 127] on div "Home / Restaurants management / Menus Menu management ( Tiger Boba ) Open Add N…" at bounding box center [747, 278] width 824 height 385
click at [469, 112] on div "Home / Restaurants management / Menus Menu management ( Tiger Boba ) Open Add N…" at bounding box center [747, 278] width 824 height 385
click at [464, 100] on span "Restaurants management" at bounding box center [527, 97] width 171 height 23
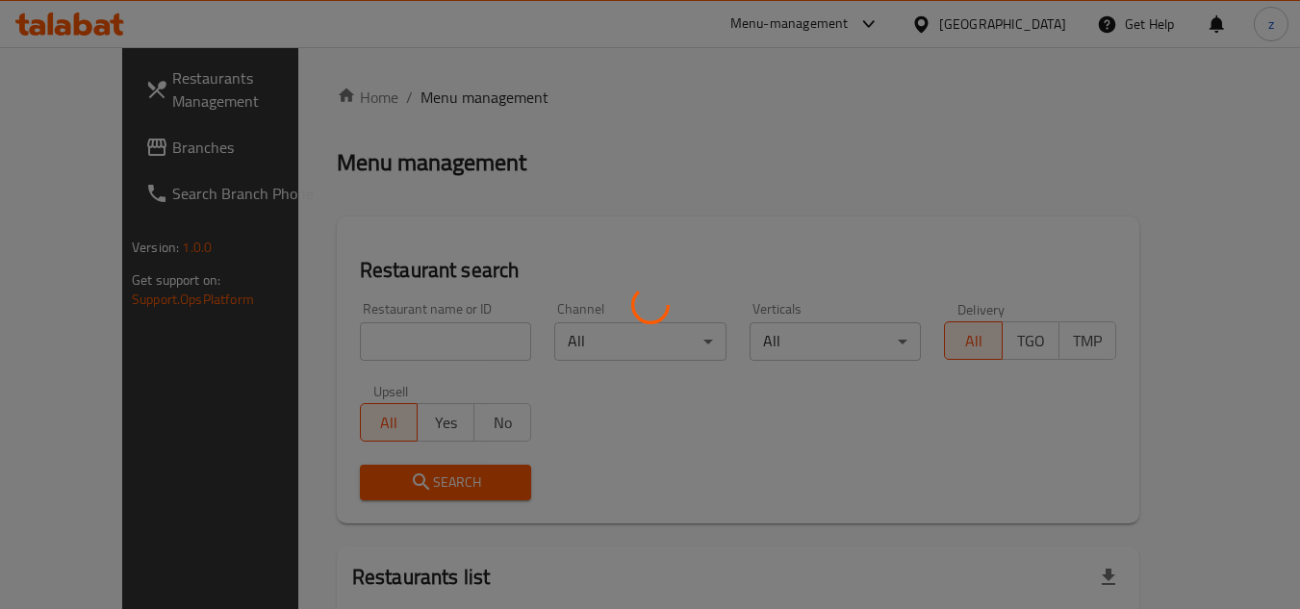
click at [344, 328] on div at bounding box center [650, 304] width 1300 height 609
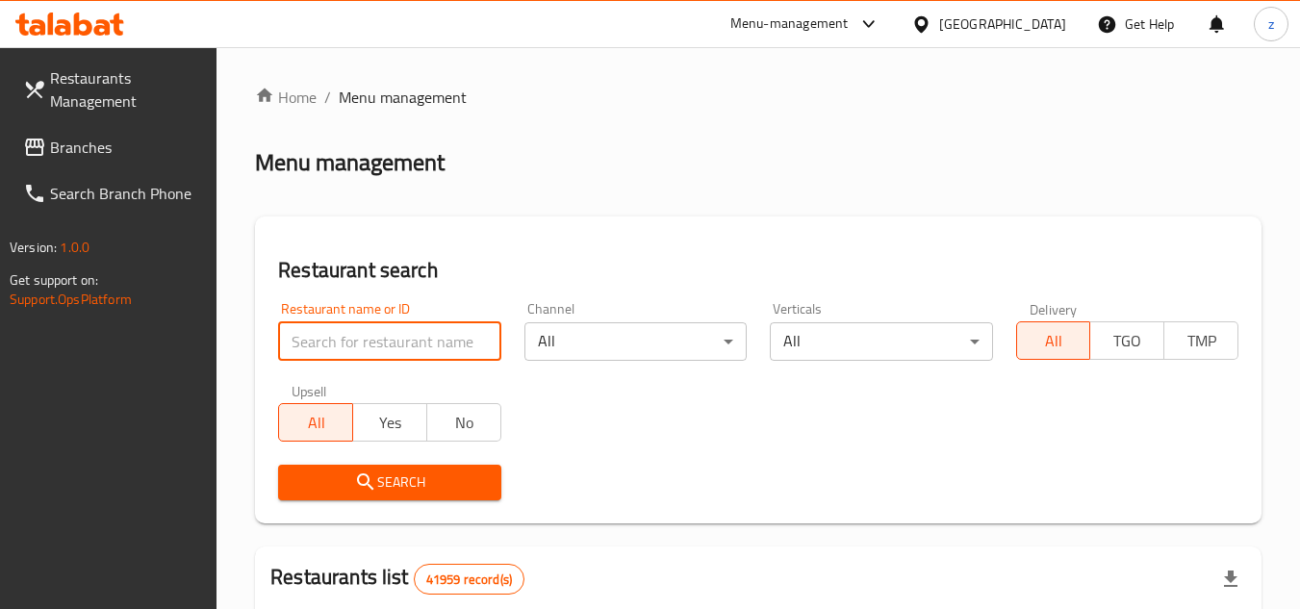
click at [368, 345] on input "search" at bounding box center [389, 341] width 222 height 38
paste input "693929"
type input "693929"
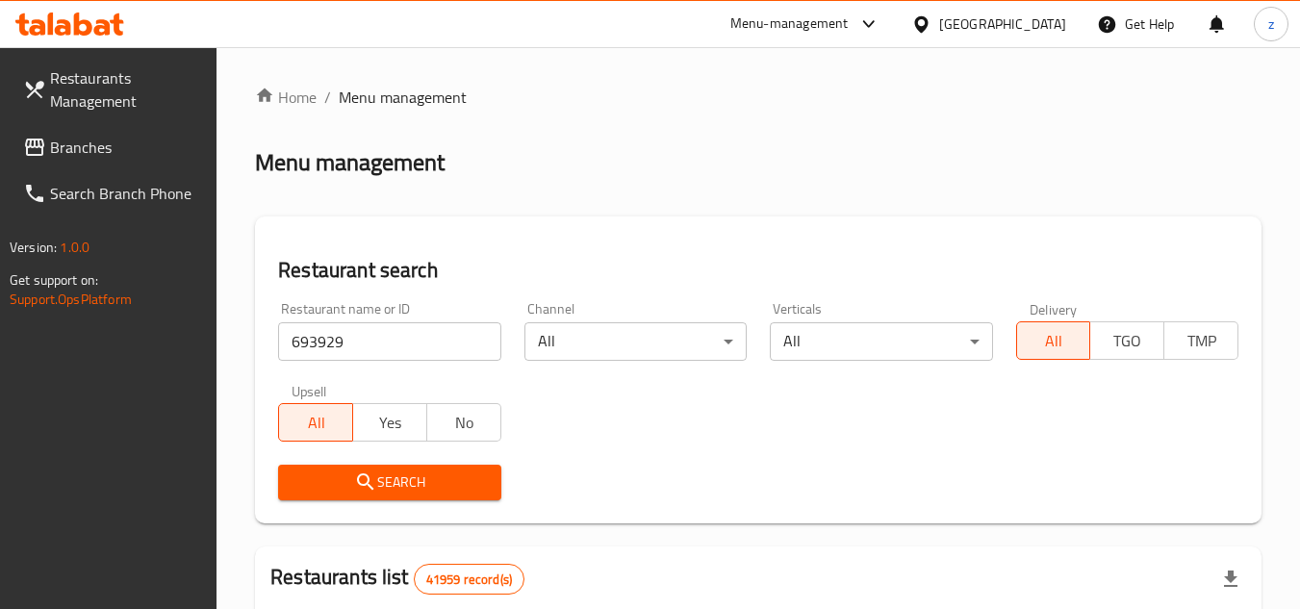
click at [400, 482] on span "Search" at bounding box center [388, 482] width 191 height 24
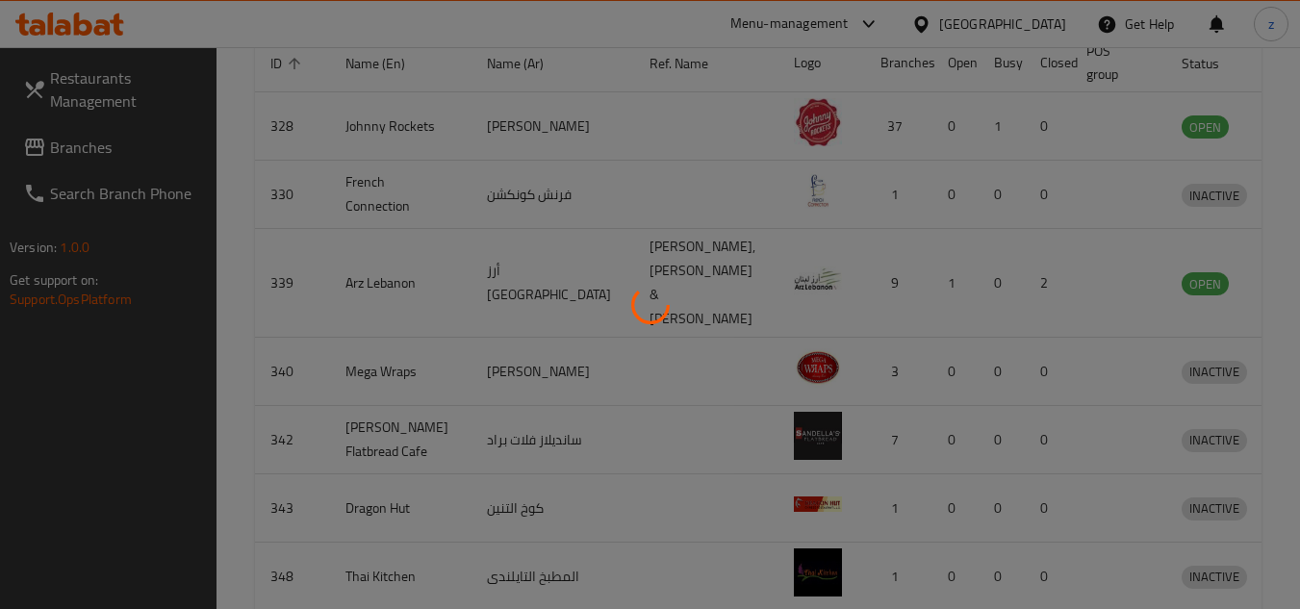
scroll to position [249, 0]
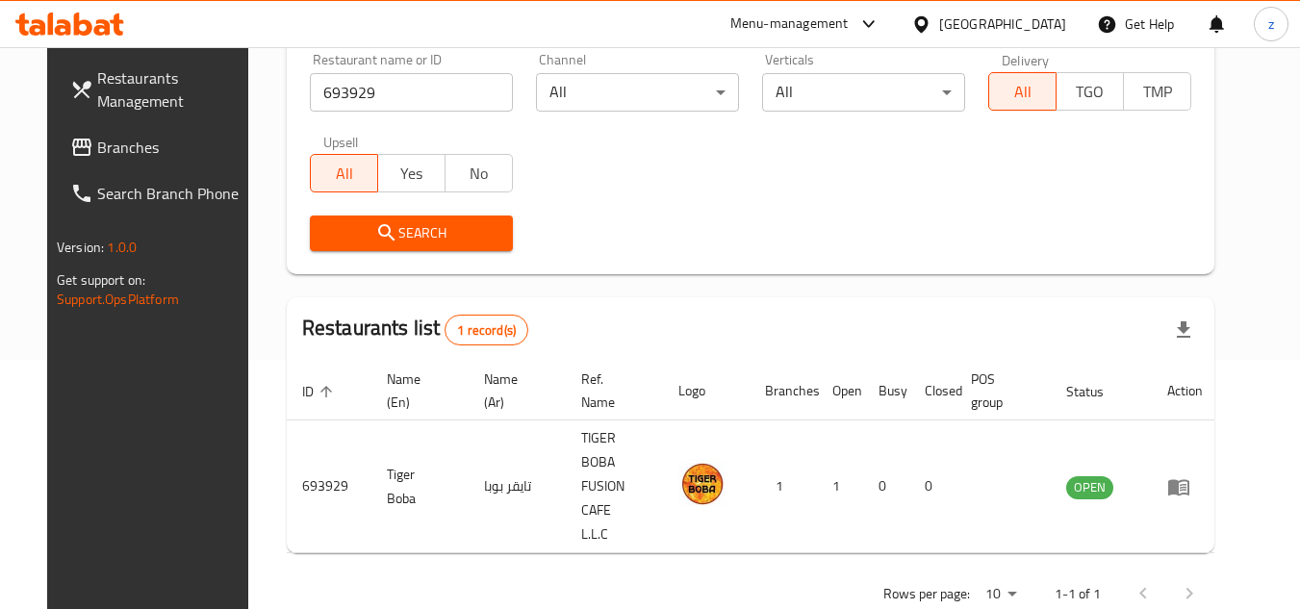
drag, startPoint x: 525, startPoint y: 0, endPoint x: 287, endPoint y: 49, distance: 243.6
click at [298, 49] on div "Restaurant name or ID 693929 Restaurant name or ID" at bounding box center [411, 82] width 226 height 82
drag, startPoint x: 238, startPoint y: 1, endPoint x: 211, endPoint y: 127, distance: 128.9
click at [211, 127] on link "Branches" at bounding box center [160, 147] width 210 height 46
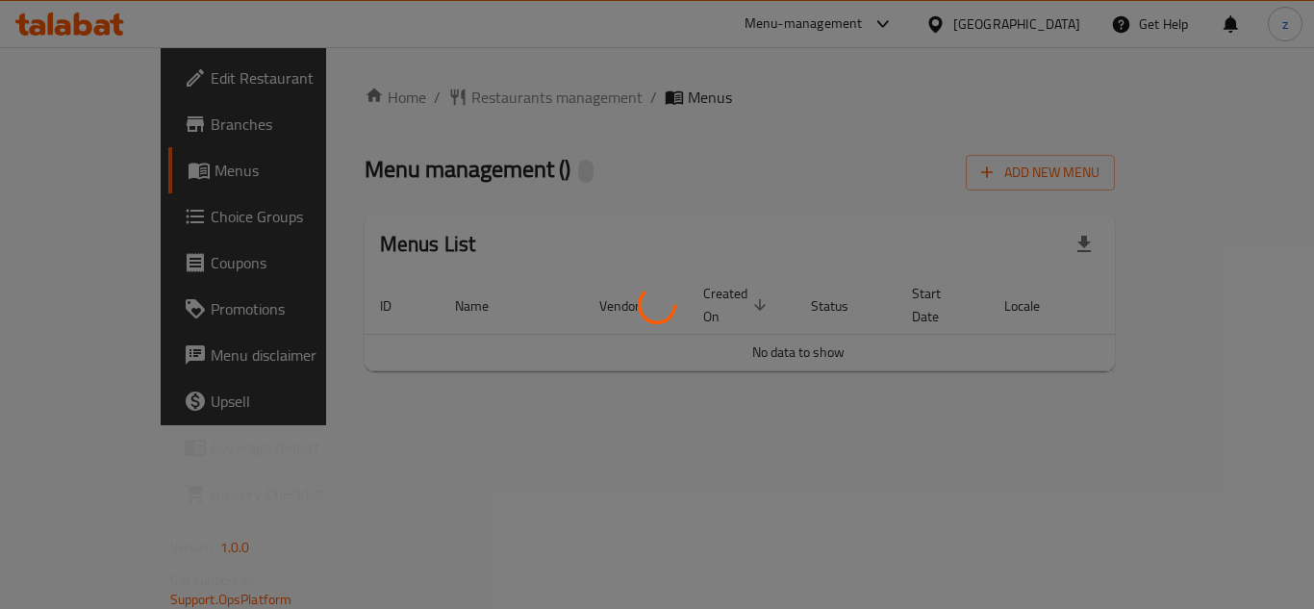
click at [424, 99] on div at bounding box center [657, 304] width 1314 height 609
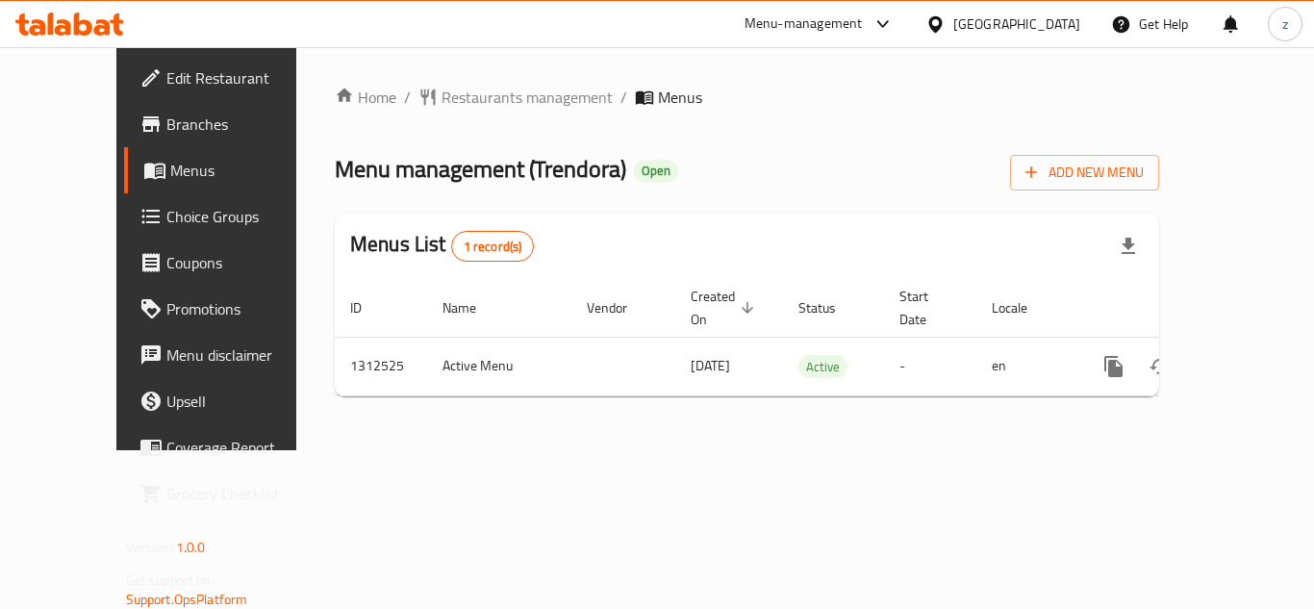
click at [442, 99] on span "Restaurants management" at bounding box center [527, 97] width 171 height 23
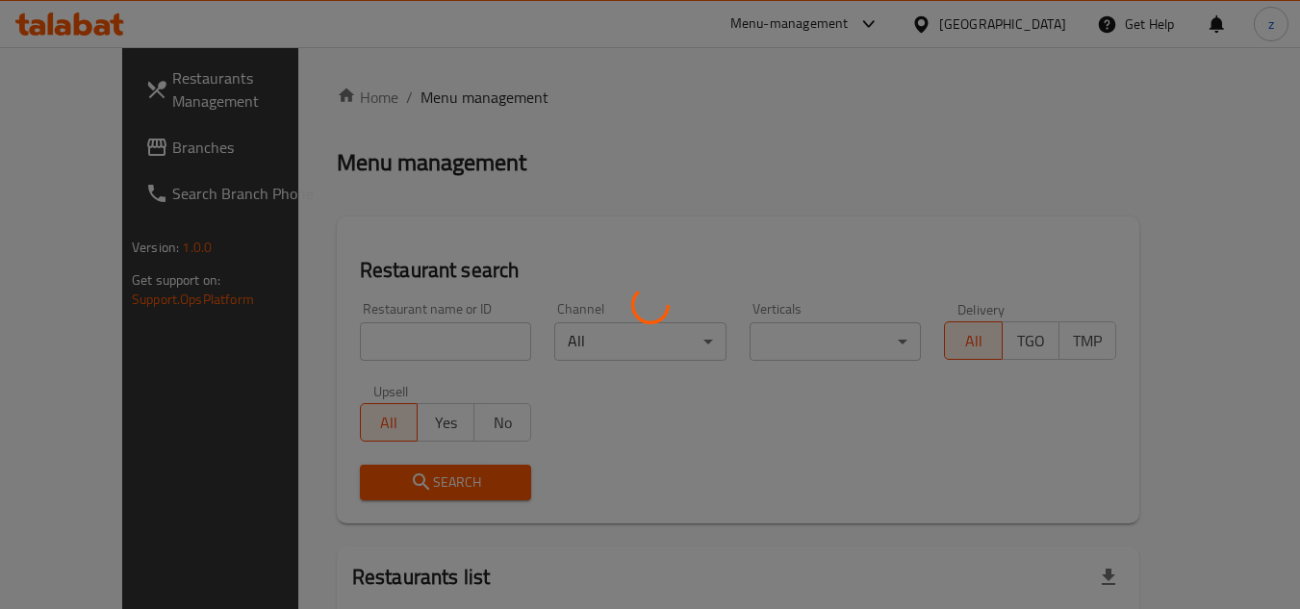
click at [388, 342] on div at bounding box center [650, 304] width 1300 height 609
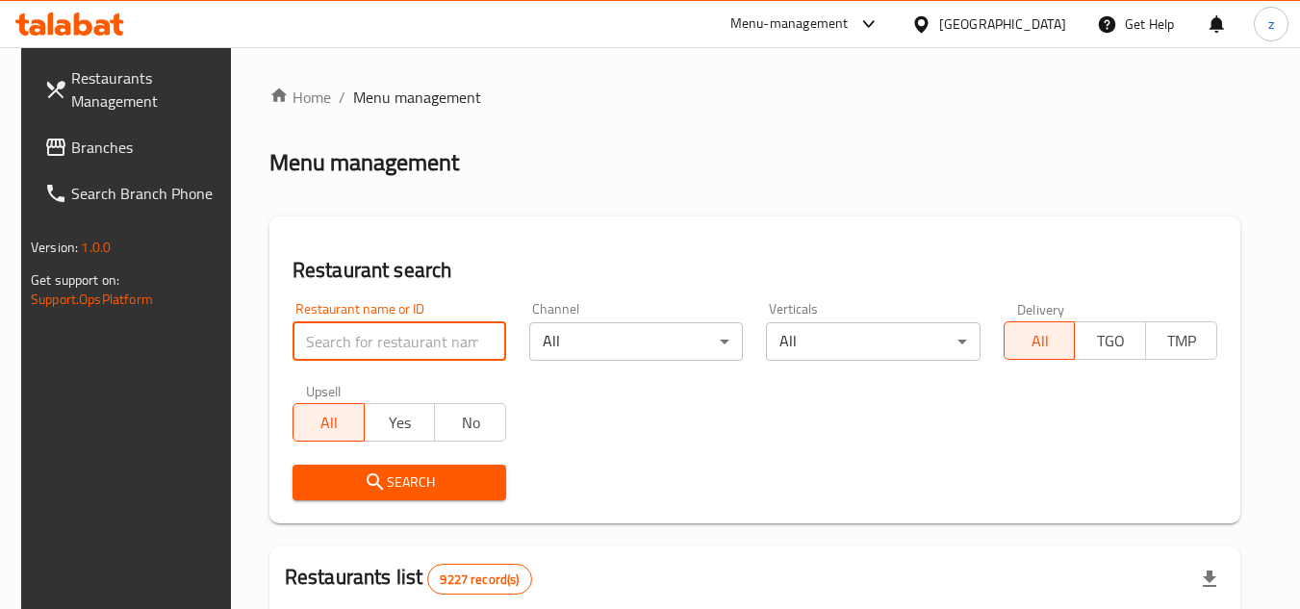
click at [387, 341] on input "search" at bounding box center [399, 341] width 214 height 38
paste input "705973"
type input "705973"
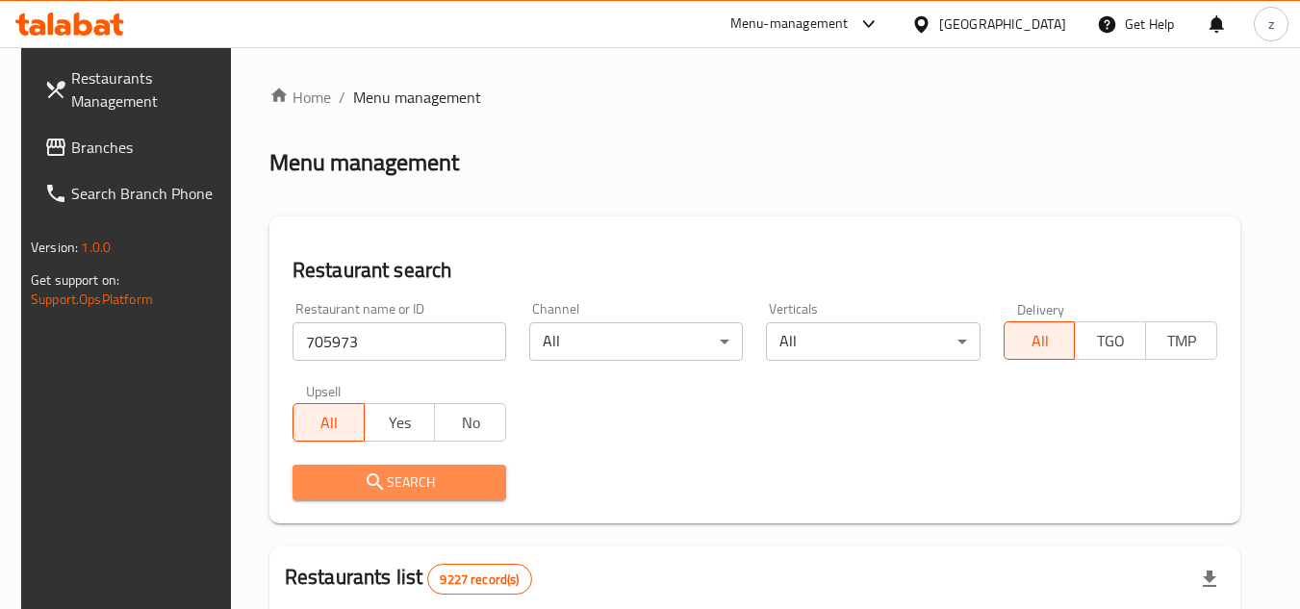
click at [445, 476] on span "Search" at bounding box center [399, 482] width 183 height 24
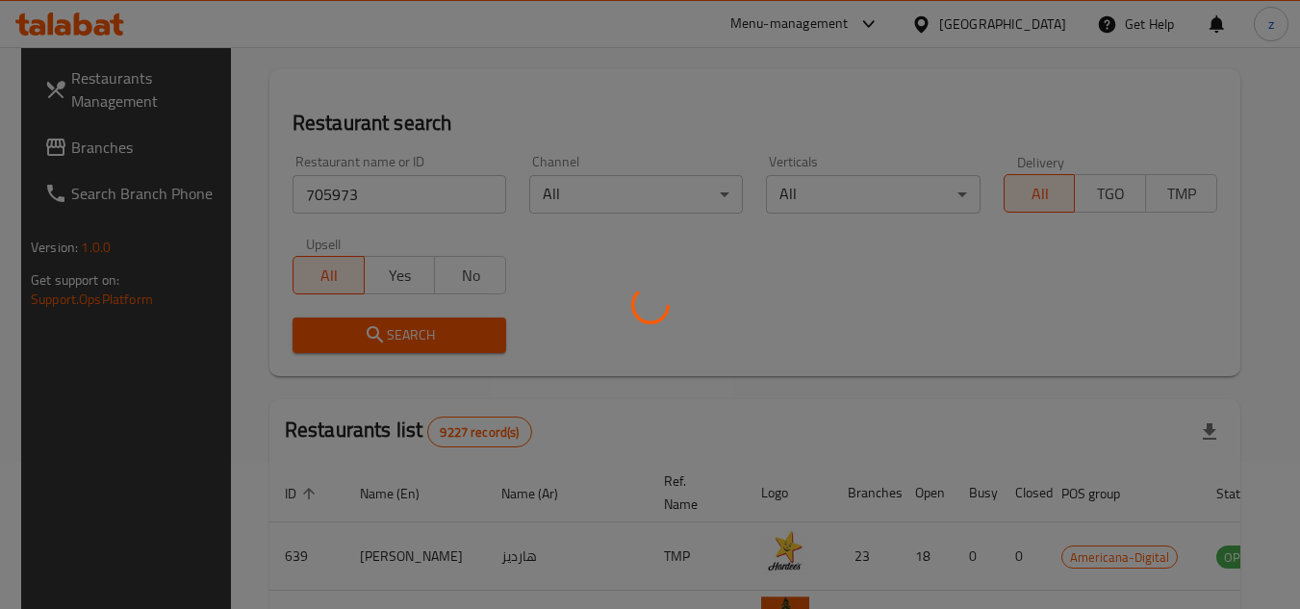
scroll to position [192, 0]
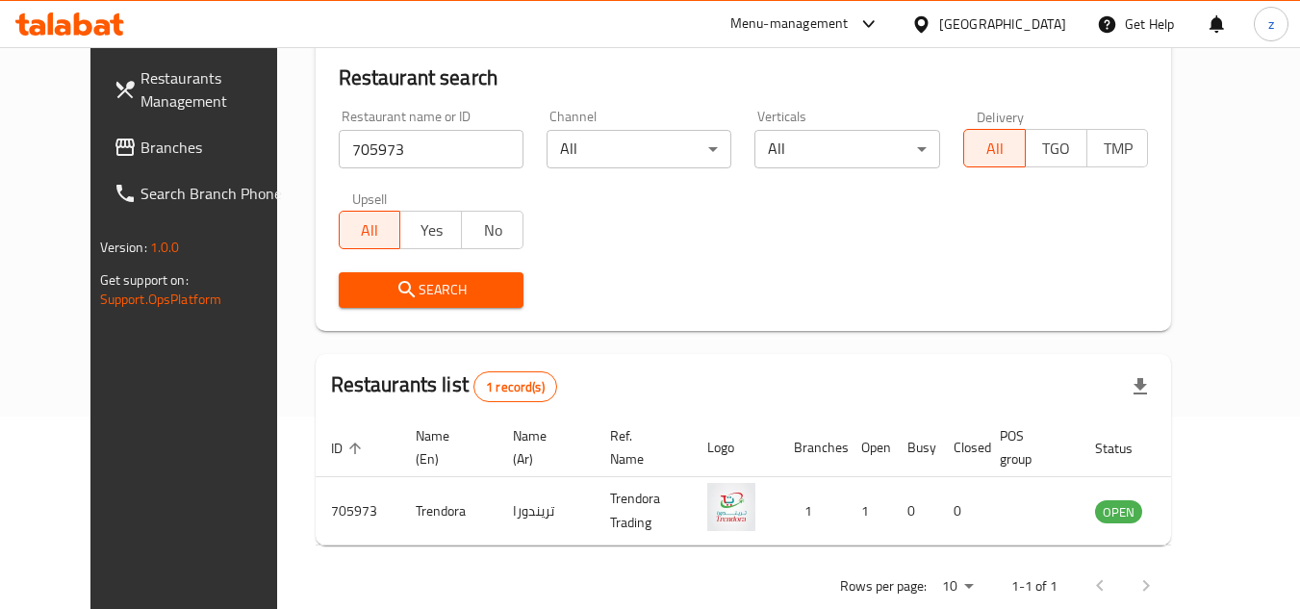
click at [1048, 28] on div "[GEOGRAPHIC_DATA]" at bounding box center [1002, 23] width 127 height 21
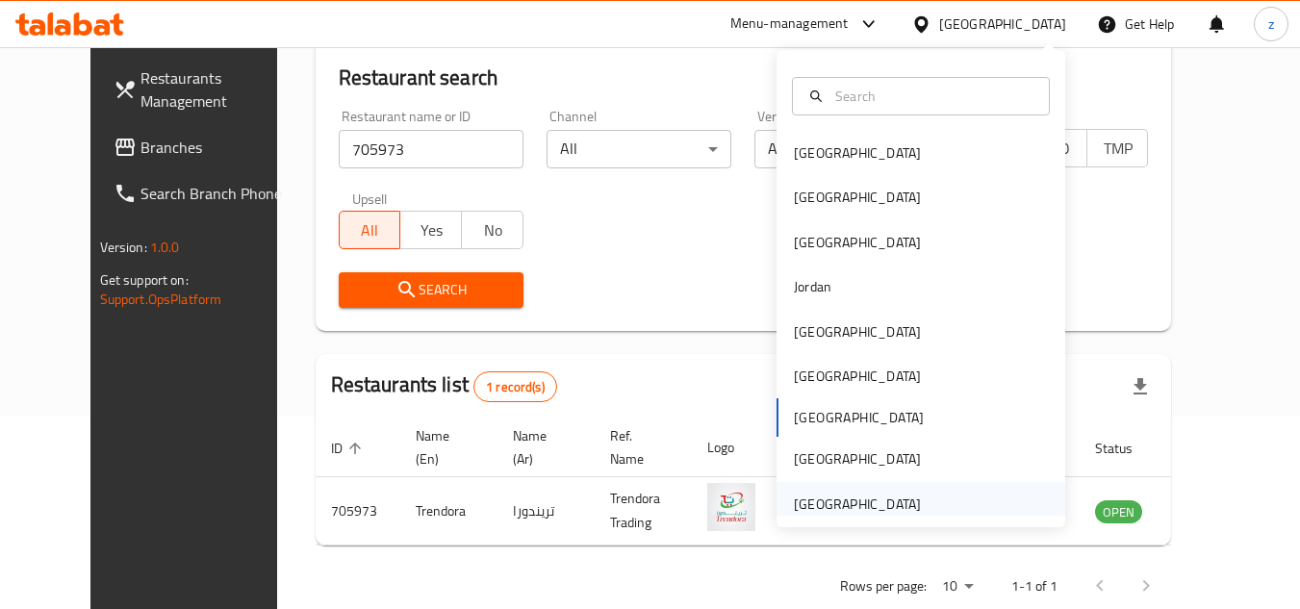
click at [870, 502] on div "[GEOGRAPHIC_DATA]" at bounding box center [857, 504] width 127 height 21
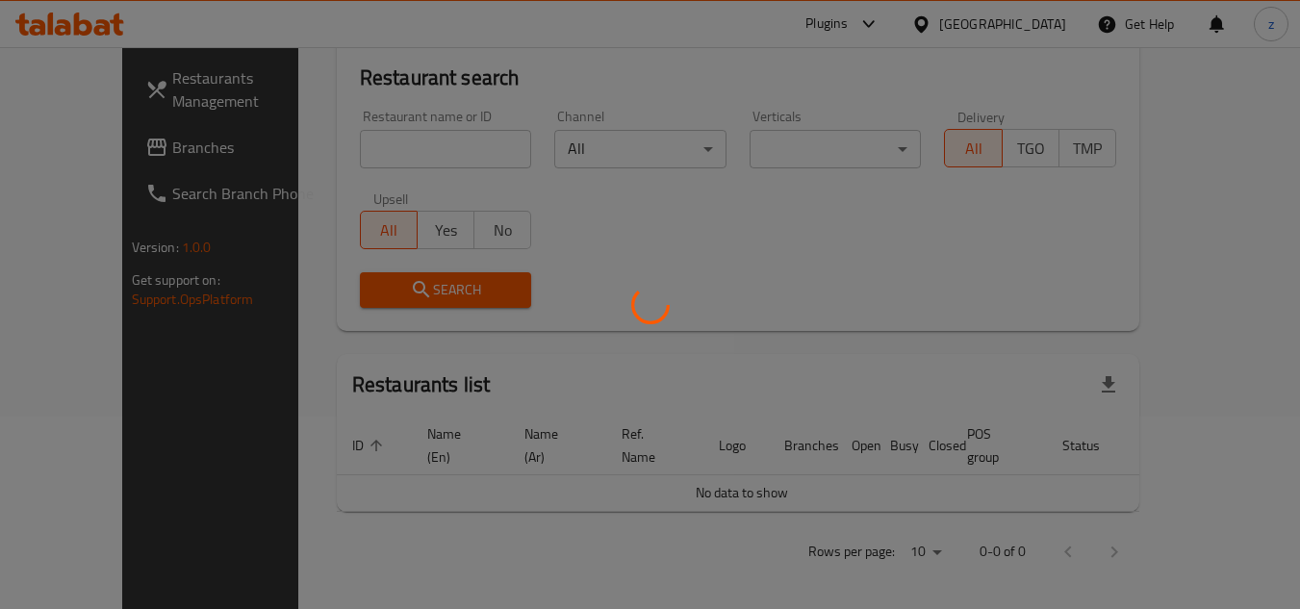
scroll to position [177, 0]
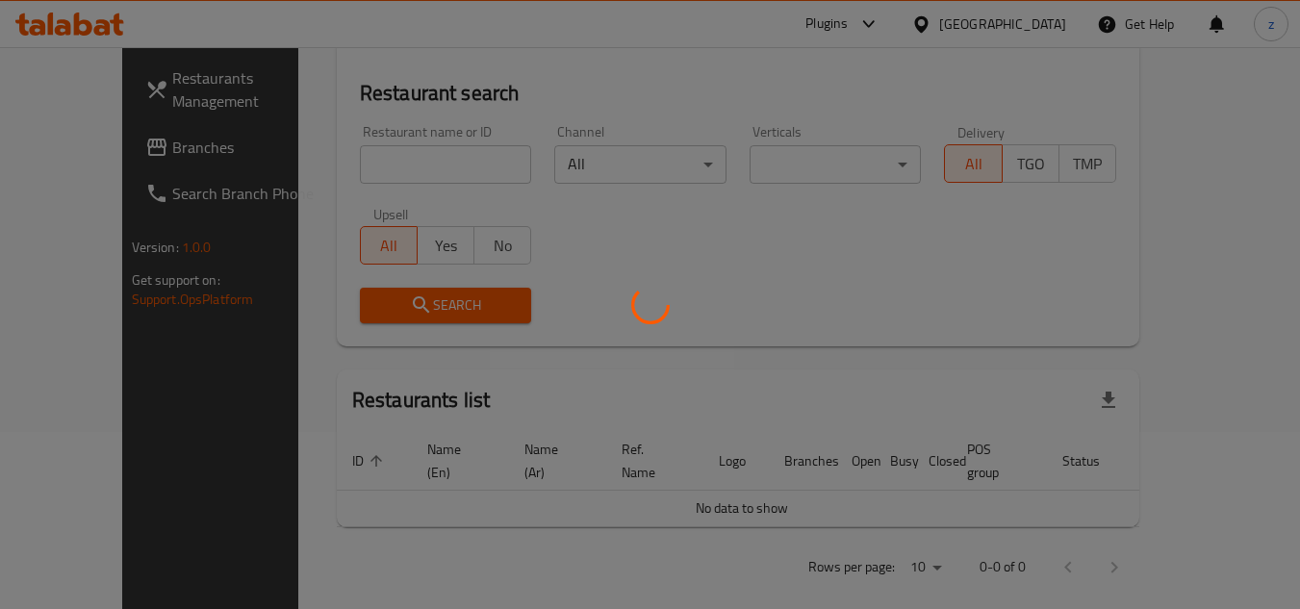
click at [81, 147] on div at bounding box center [650, 304] width 1300 height 609
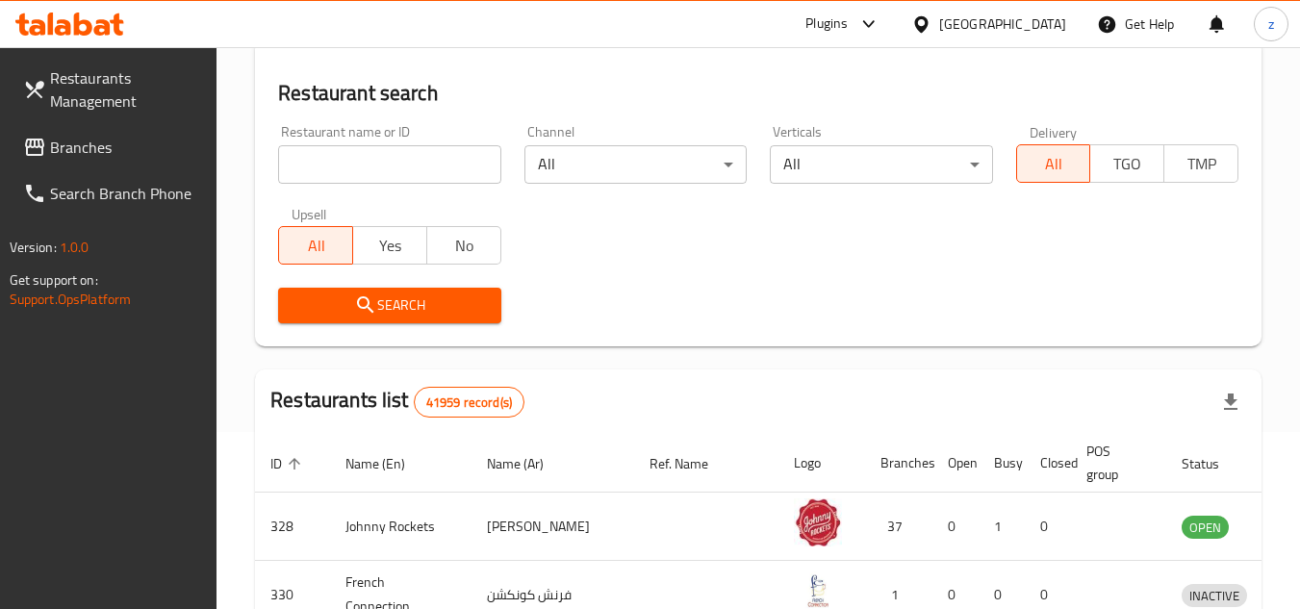
scroll to position [192, 0]
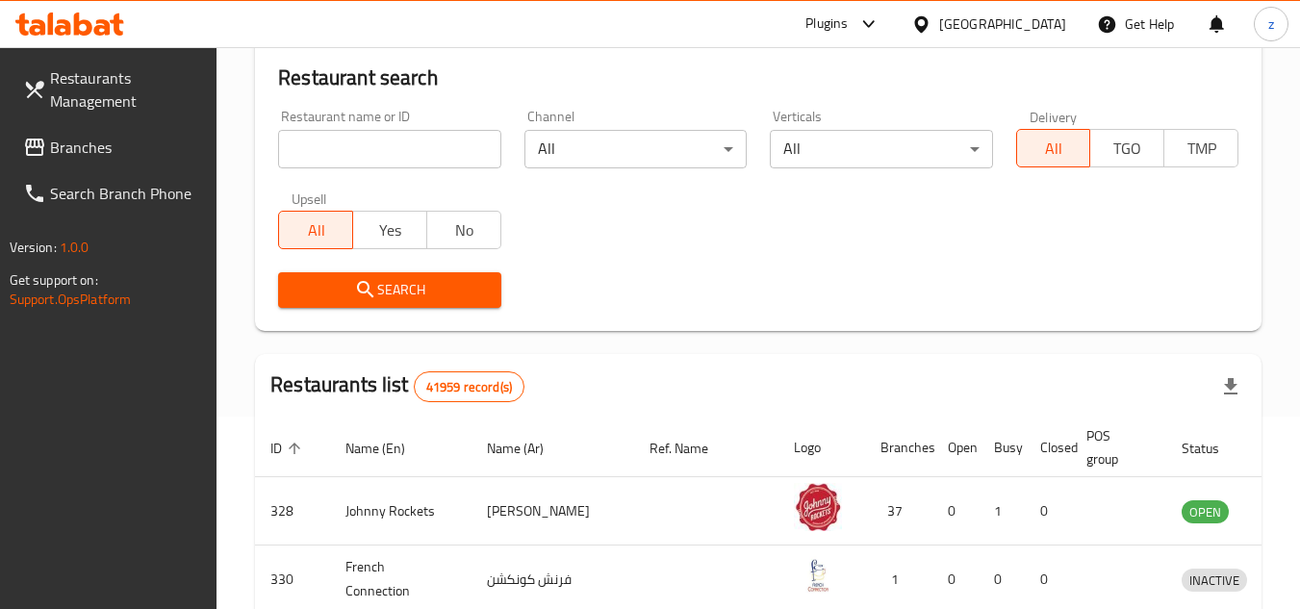
click at [81, 147] on div "Restaurants Management Branches Search Branch Phone Version: 1.0.0 Get support …" at bounding box center [650, 498] width 1300 height 1286
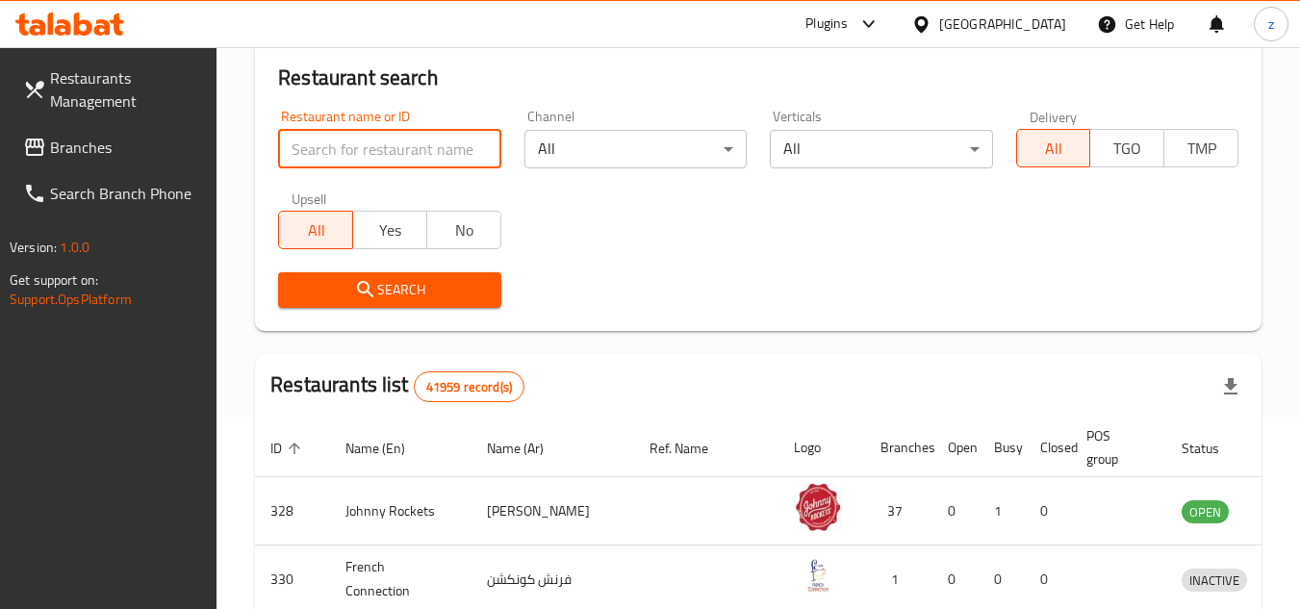
click at [411, 163] on input "search" at bounding box center [389, 149] width 222 height 38
paste input "774835"
type input "774835"
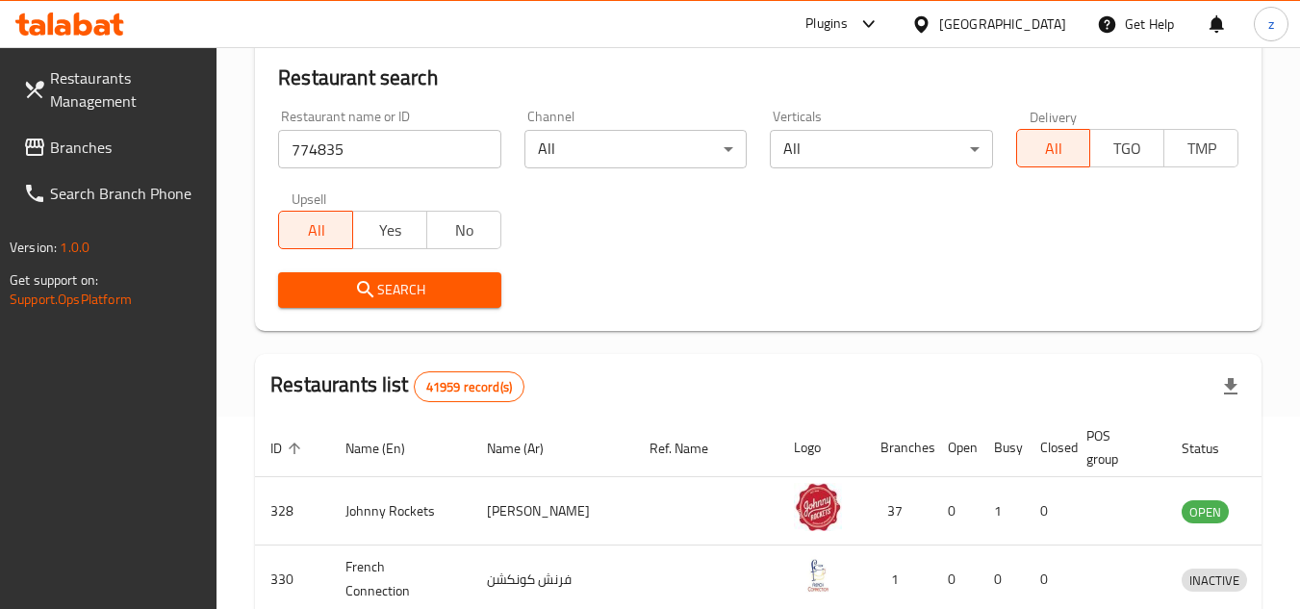
click at [422, 275] on button "Search" at bounding box center [389, 290] width 222 height 36
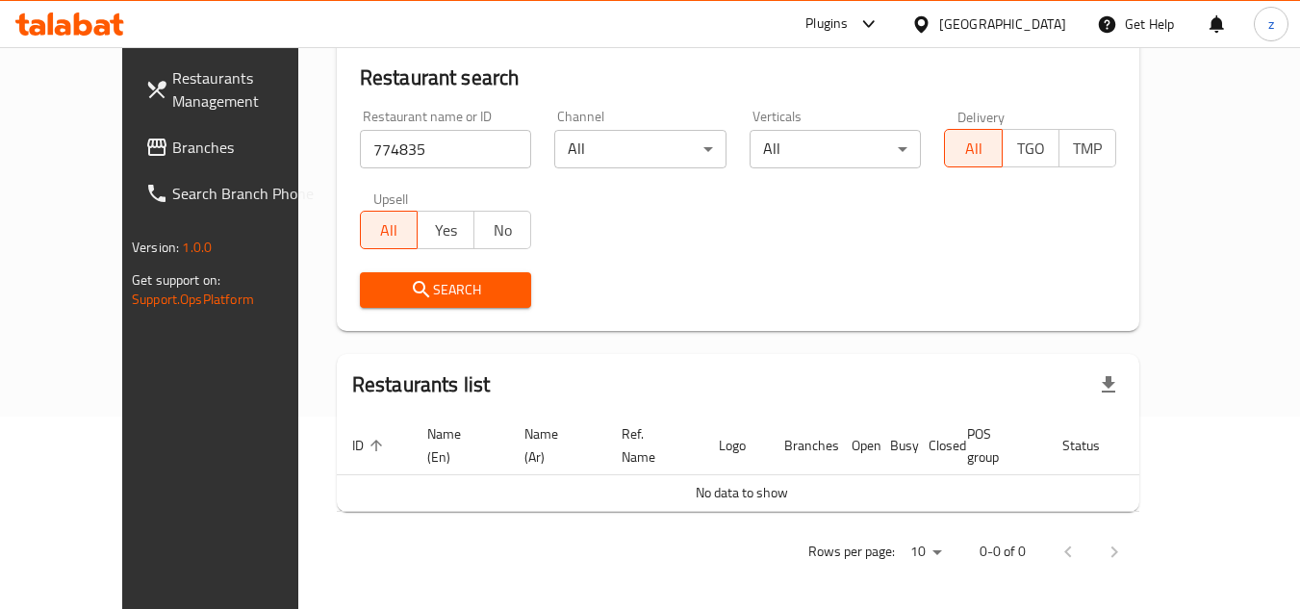
scroll to position [177, 0]
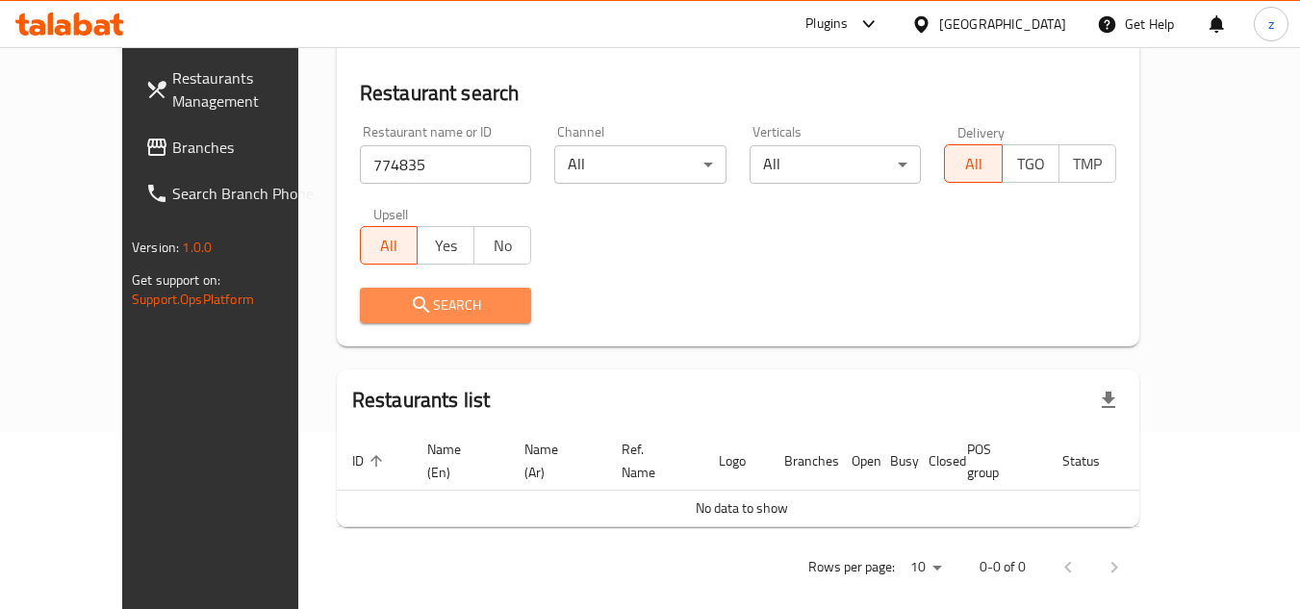
click at [409, 296] on span "Search" at bounding box center [445, 305] width 141 height 24
click at [709, 305] on div "Search" at bounding box center [737, 305] width 779 height 59
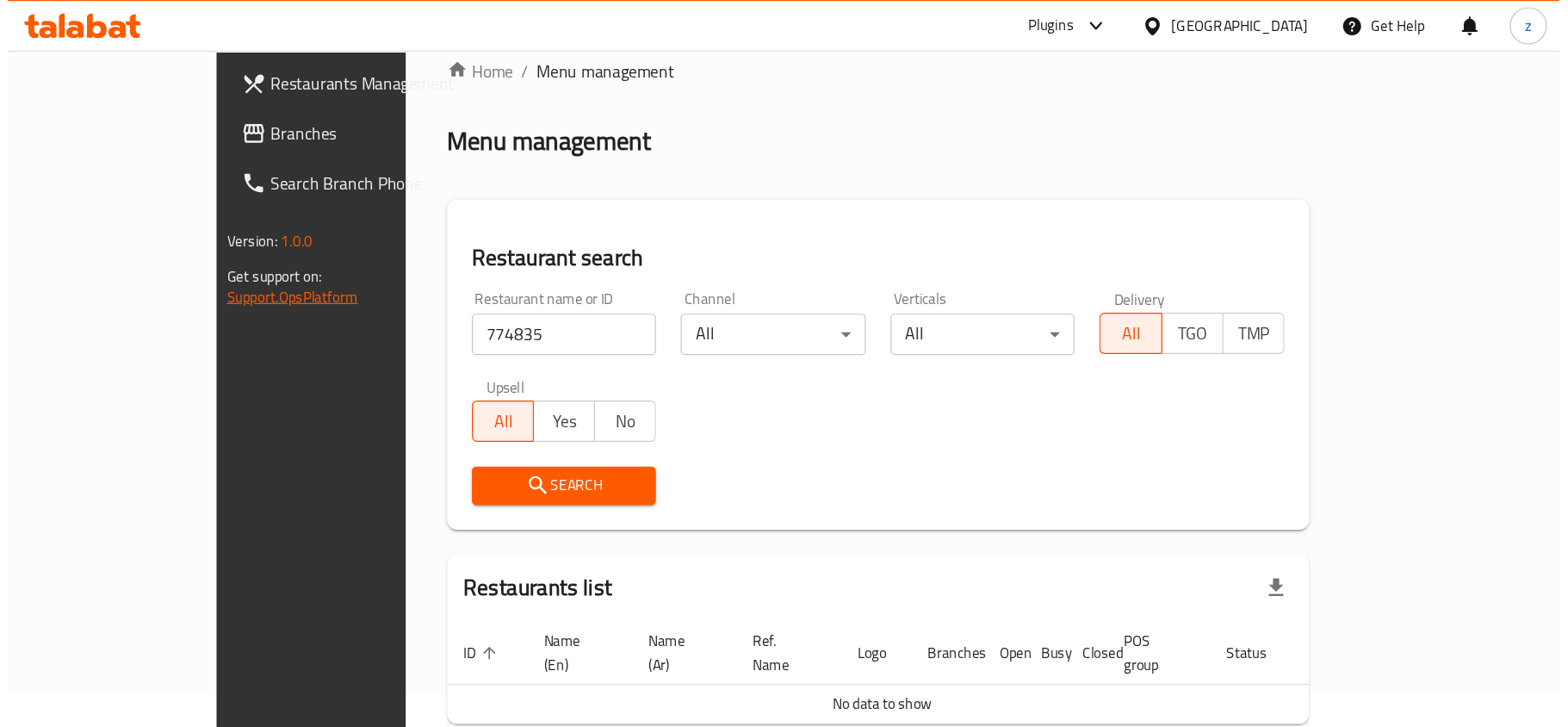
scroll to position [0, 0]
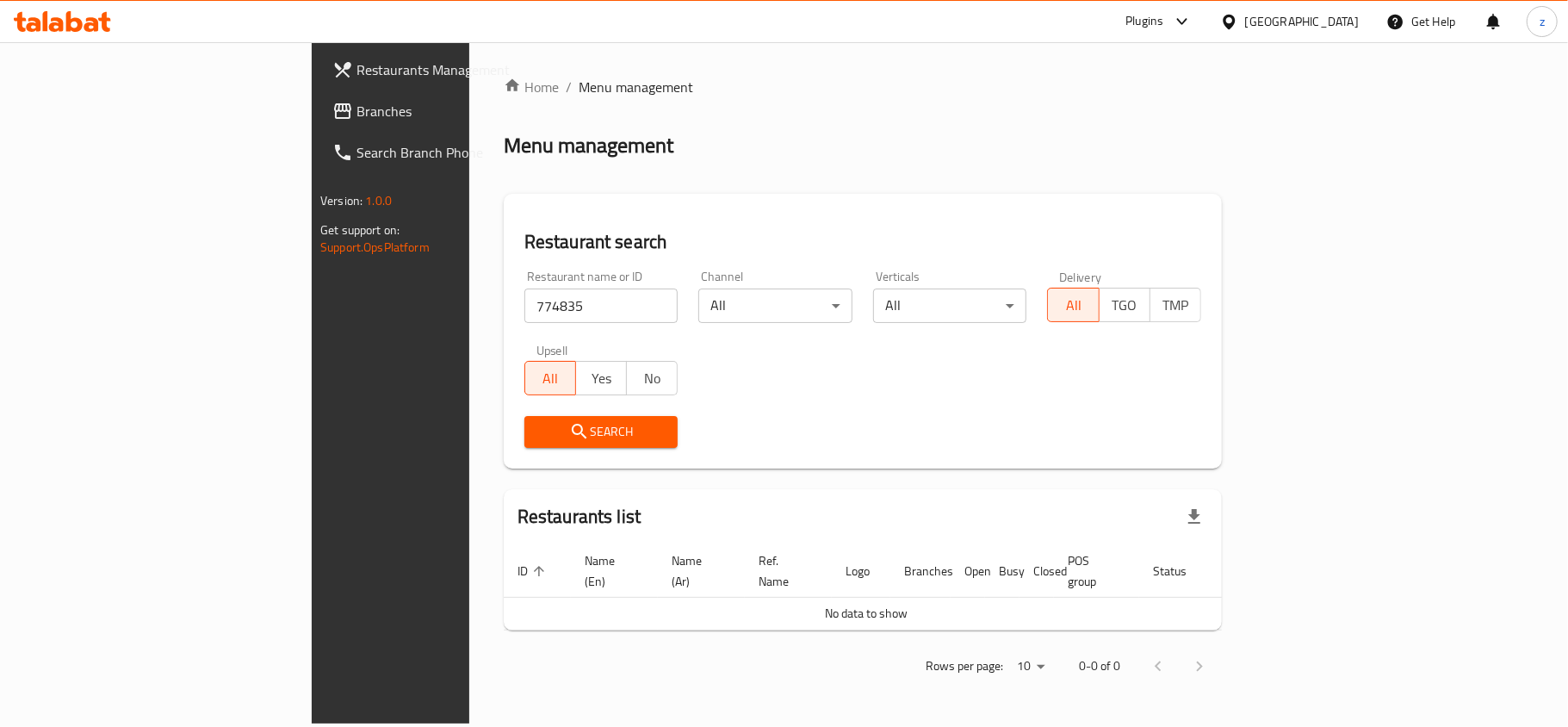
click at [356, 108] on span "Branches" at bounding box center [457, 111] width 203 height 21
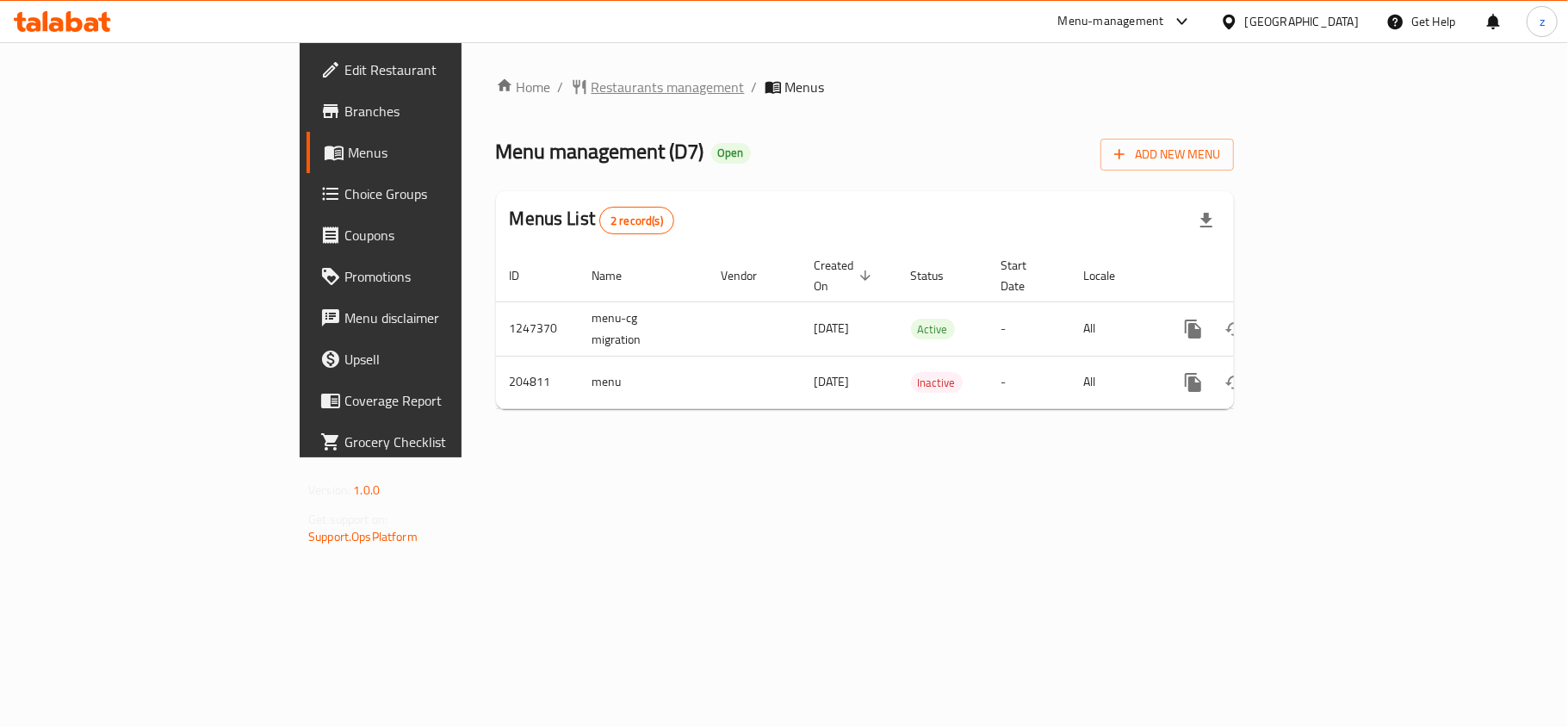
click at [592, 88] on span "Restaurants management" at bounding box center [668, 87] width 153 height 21
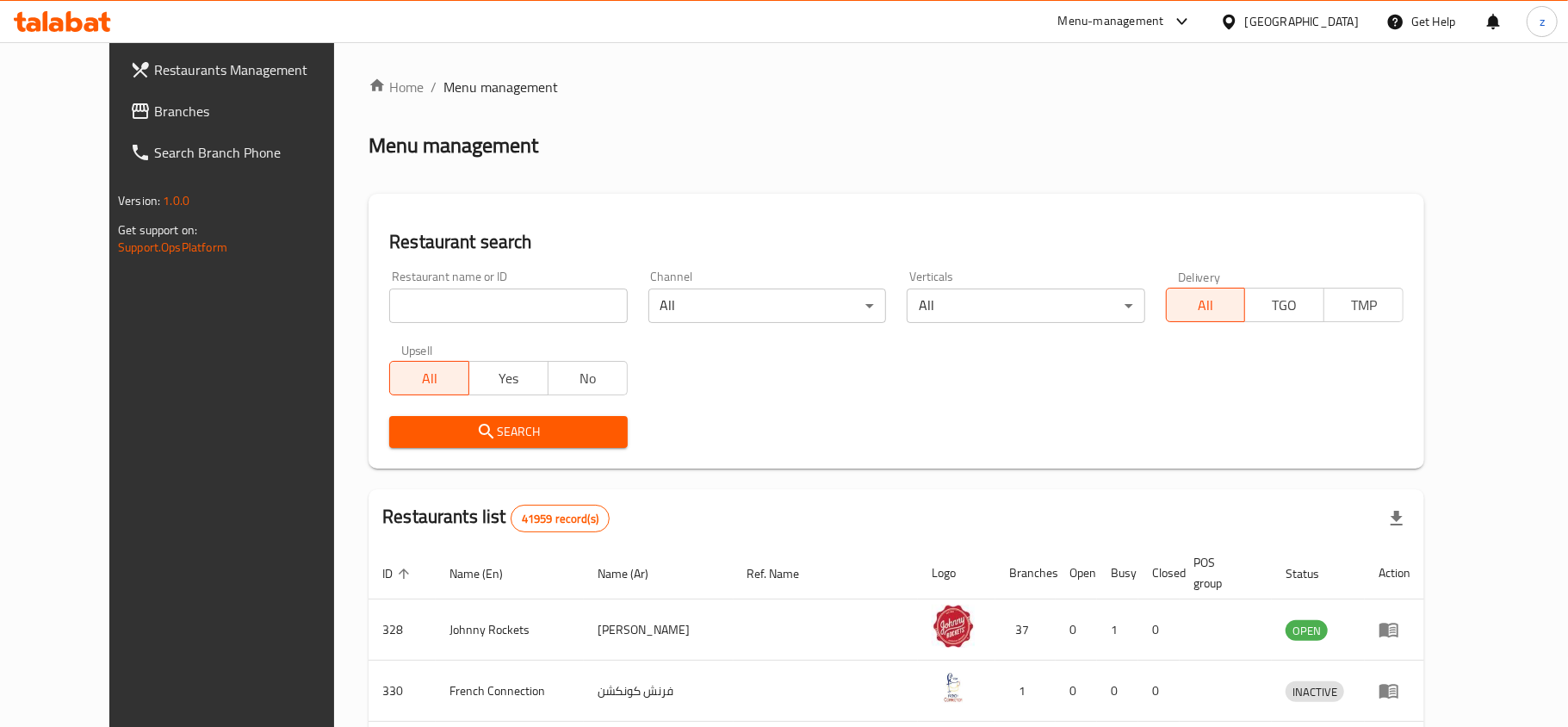
click at [455, 307] on div at bounding box center [784, 364] width 1568 height 727
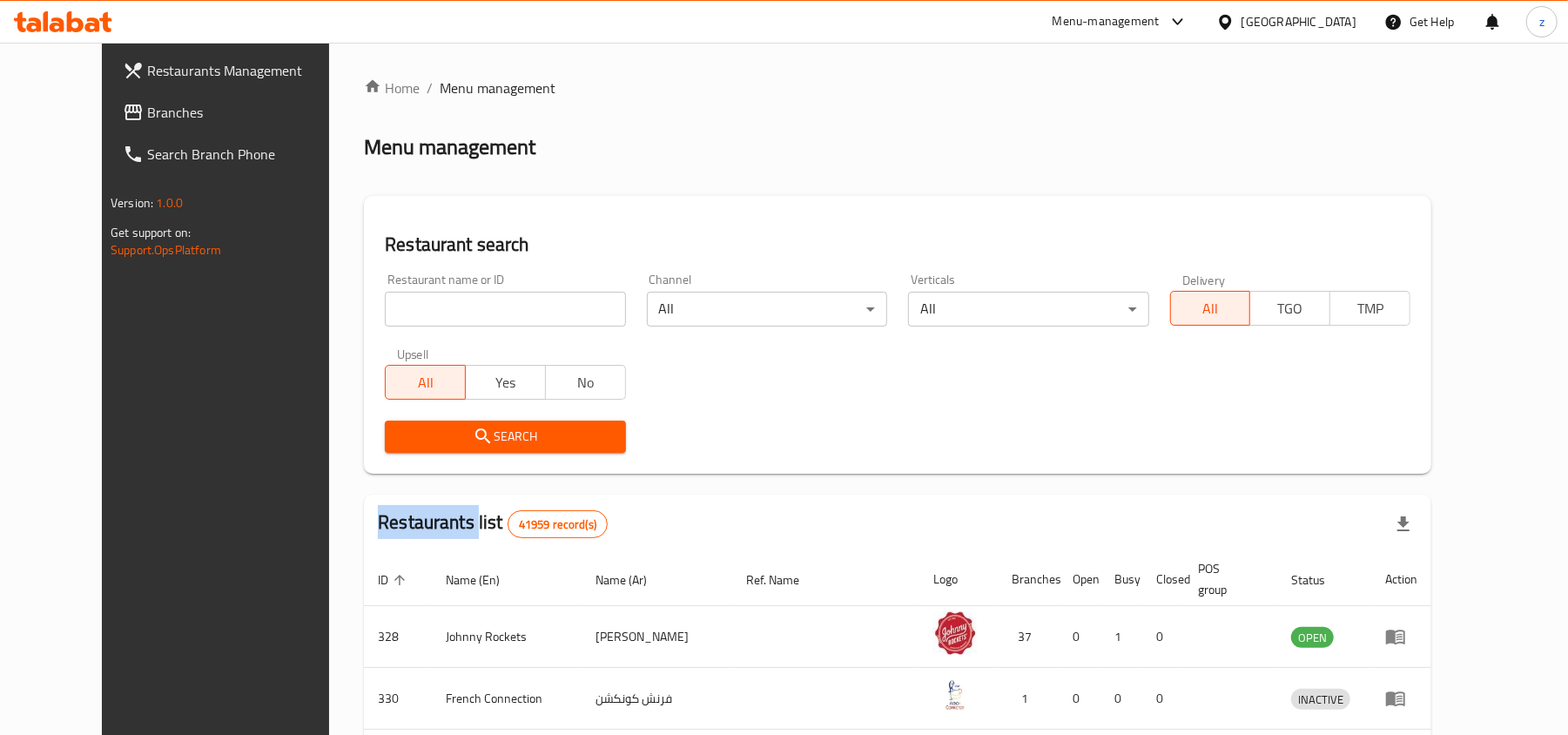
click at [460, 310] on div "Home / Menu management Menu management Restaurant search Restaurant name or ID …" at bounding box center [897, 645] width 1067 height 1136
click at [460, 310] on input "search" at bounding box center [505, 309] width 241 height 34
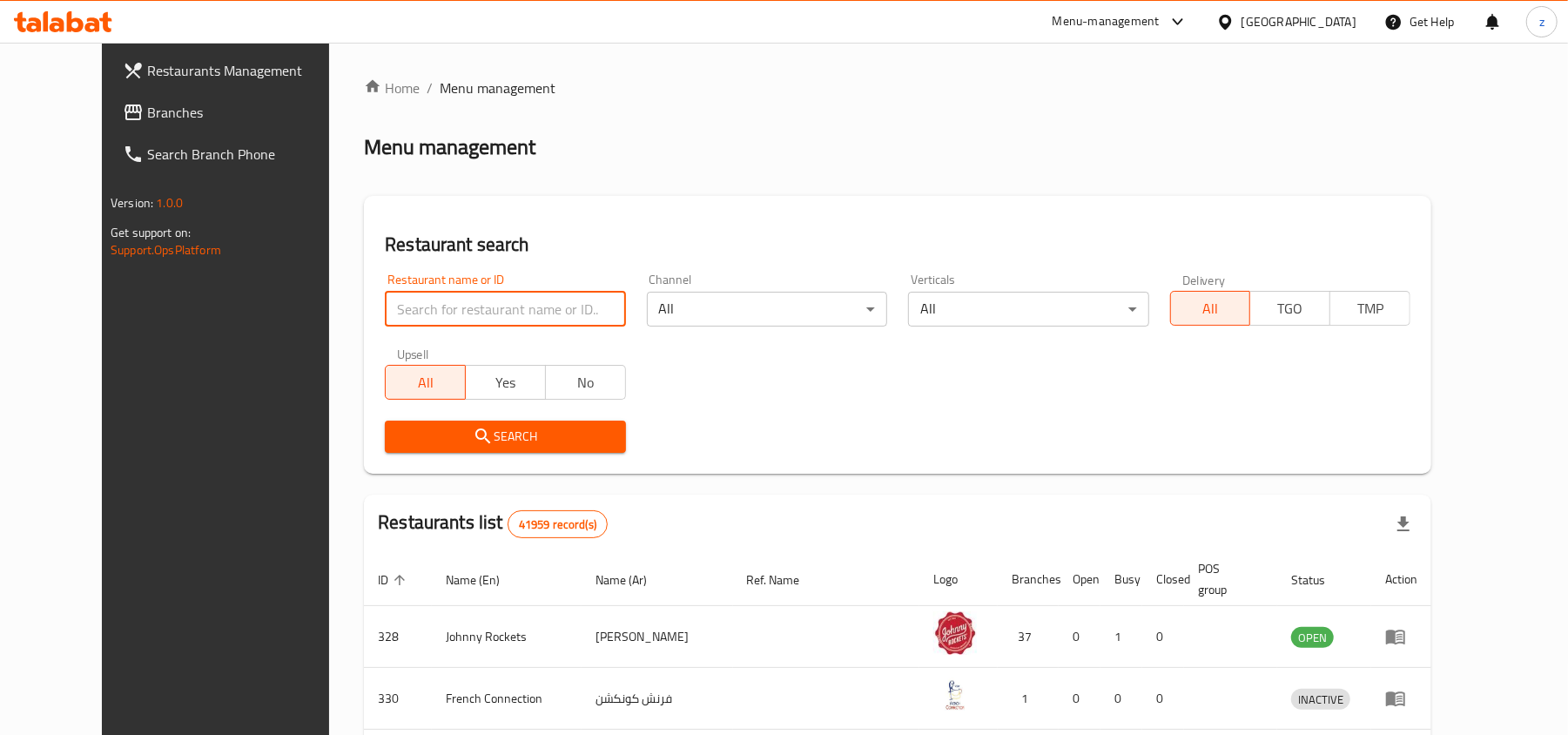
paste input "622763"
type input "622763"
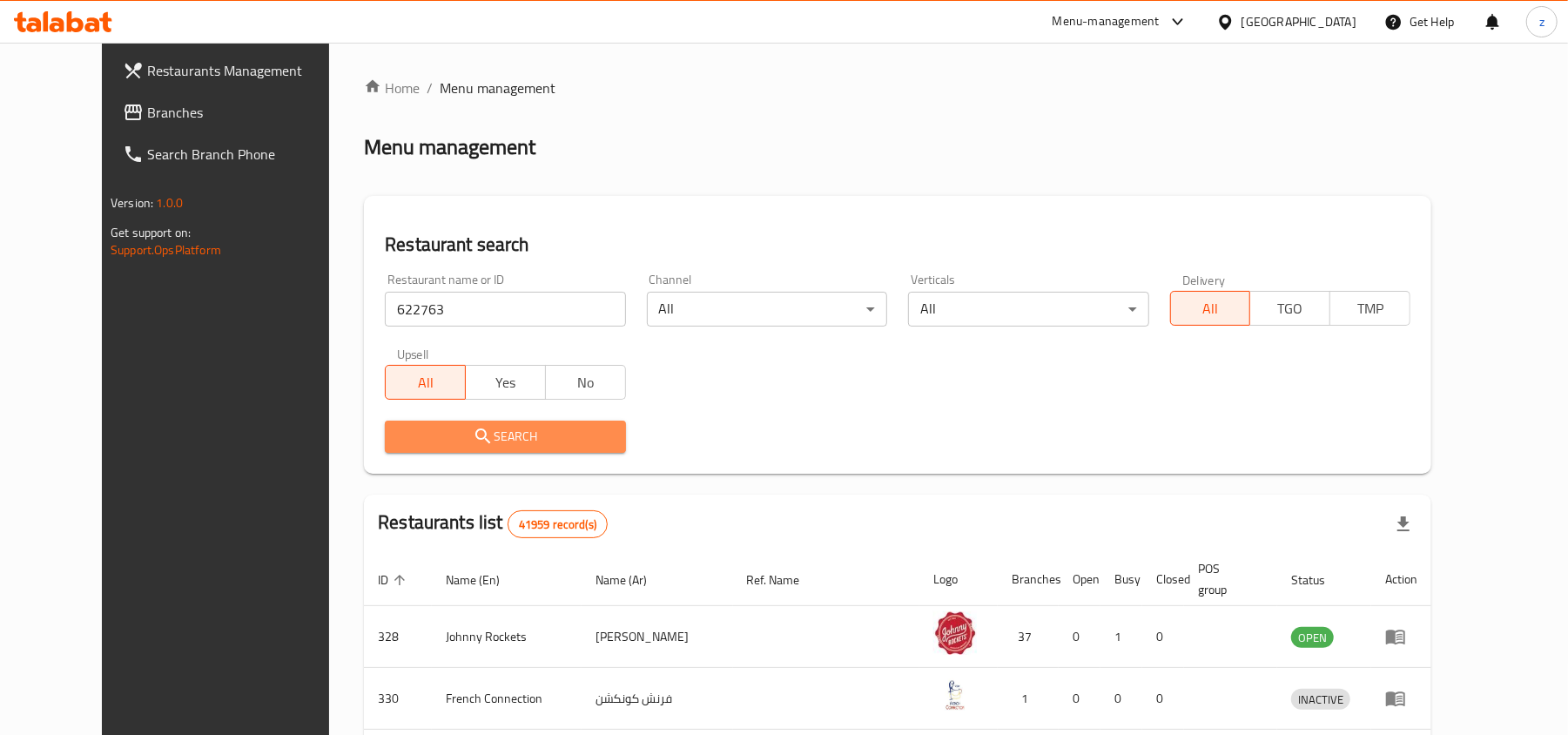
click at [499, 441] on span "Search" at bounding box center [505, 436] width 213 height 22
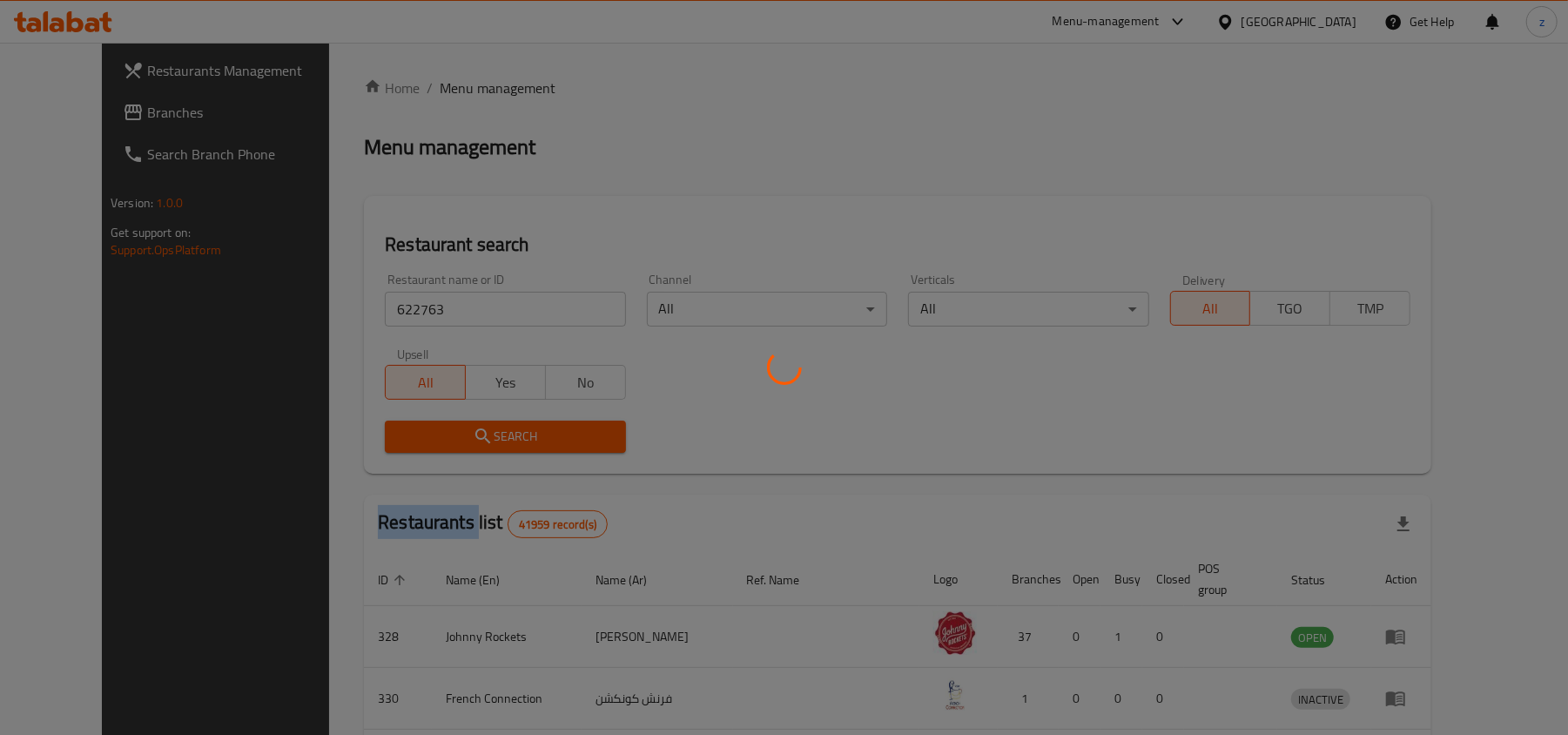
click at [499, 441] on div at bounding box center [784, 368] width 1568 height 735
